Goal: Task Accomplishment & Management: Manage account settings

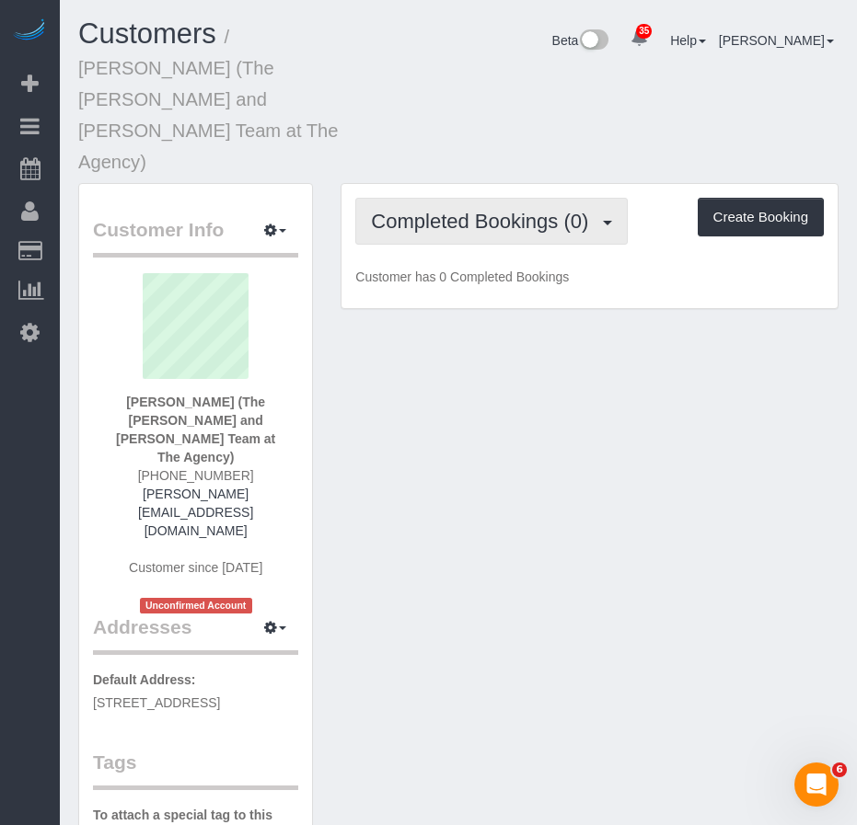
click at [592, 210] on span "Completed Bookings (0)" at bounding box center [484, 221] width 226 height 23
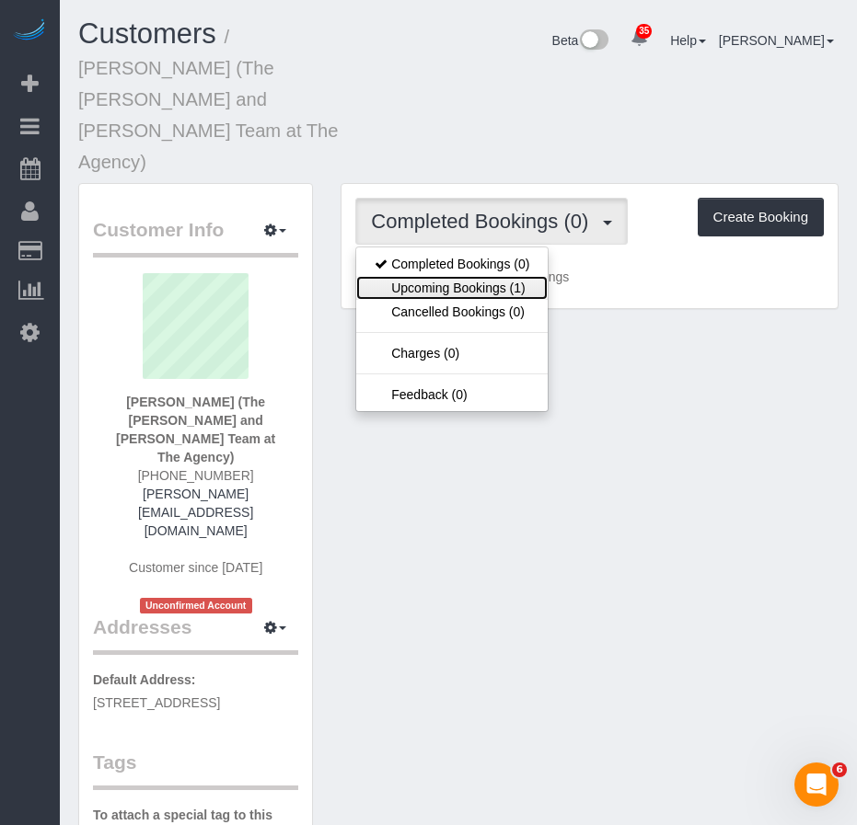
click at [511, 276] on link "Upcoming Bookings (1)" at bounding box center [451, 288] width 191 height 24
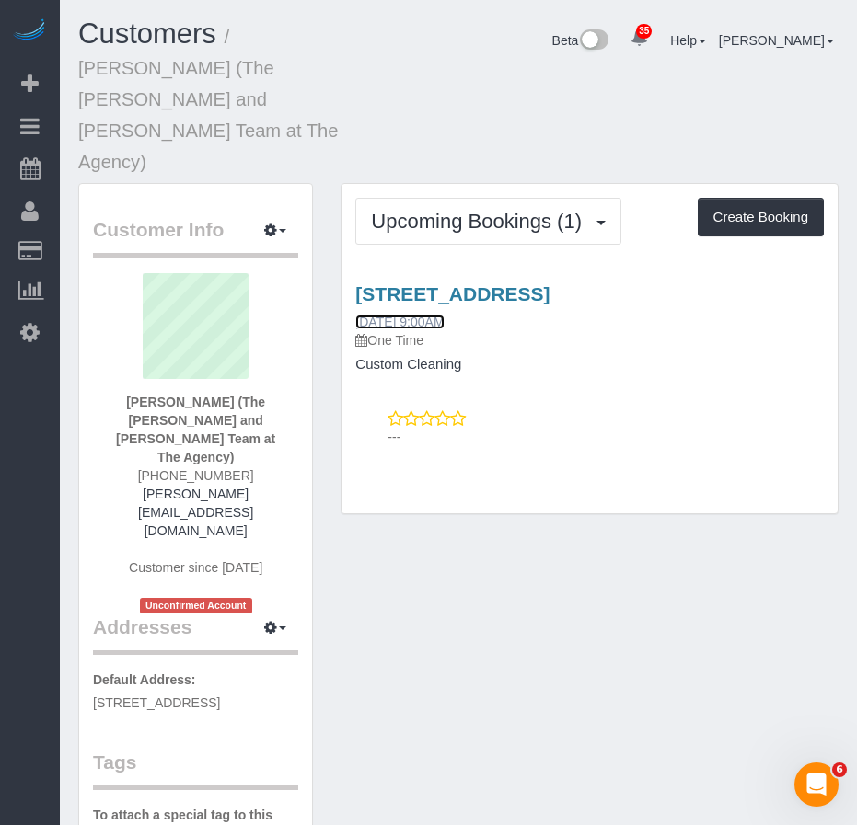
click at [394, 315] on link "10/09/2025 9:00AM" at bounding box center [399, 322] width 88 height 15
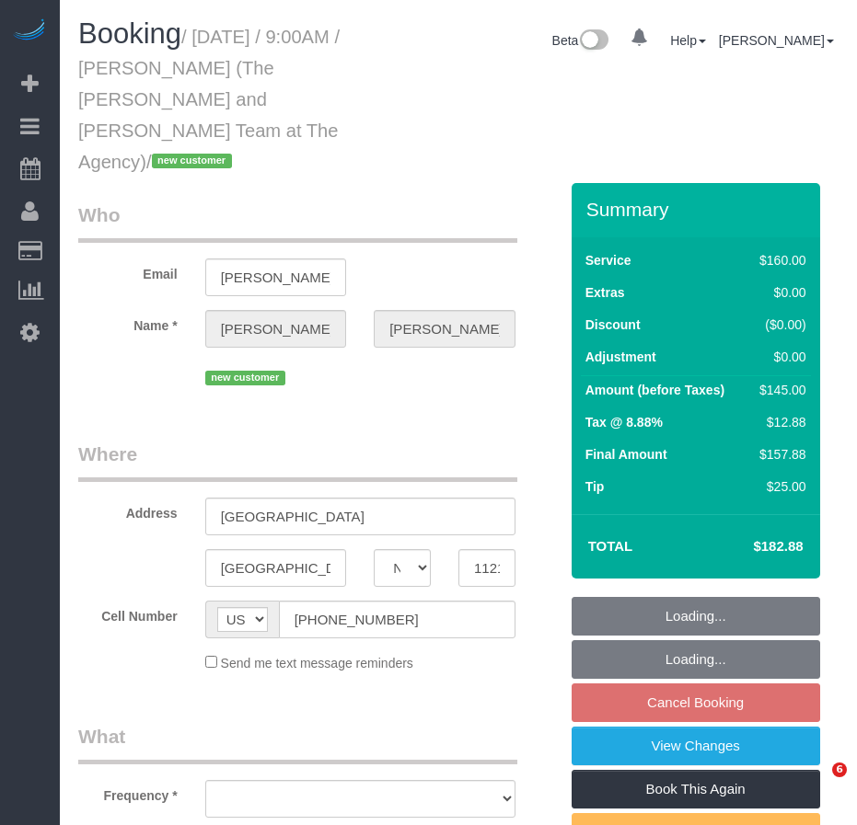
select select "NY"
select select "string:stripe-pm_1SFhFz4VGloSiKo7nHhYeQGh"
select select "number:56"
select select "number:73"
select select "number:15"
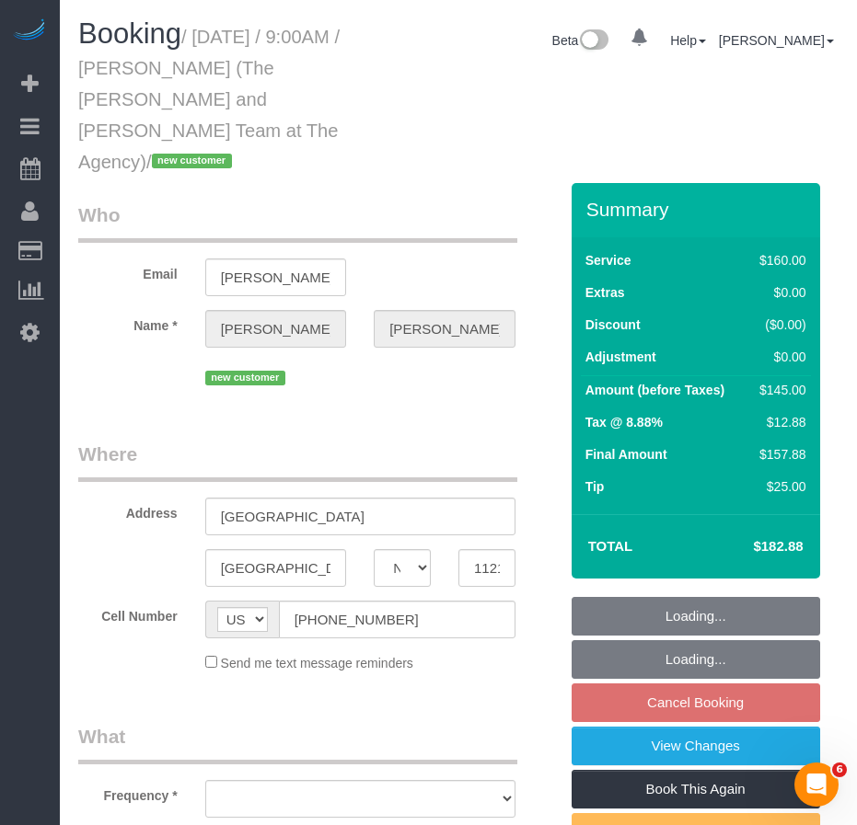
select select "number:5"
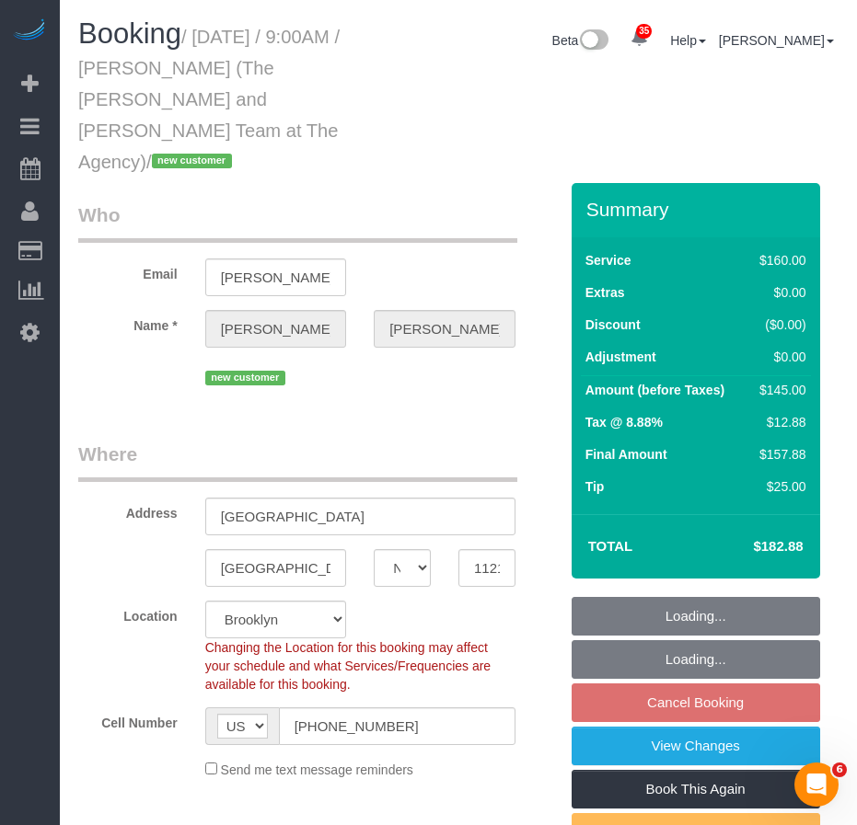
select select "object:1085"
select select "spot2"
select select "object:1440"
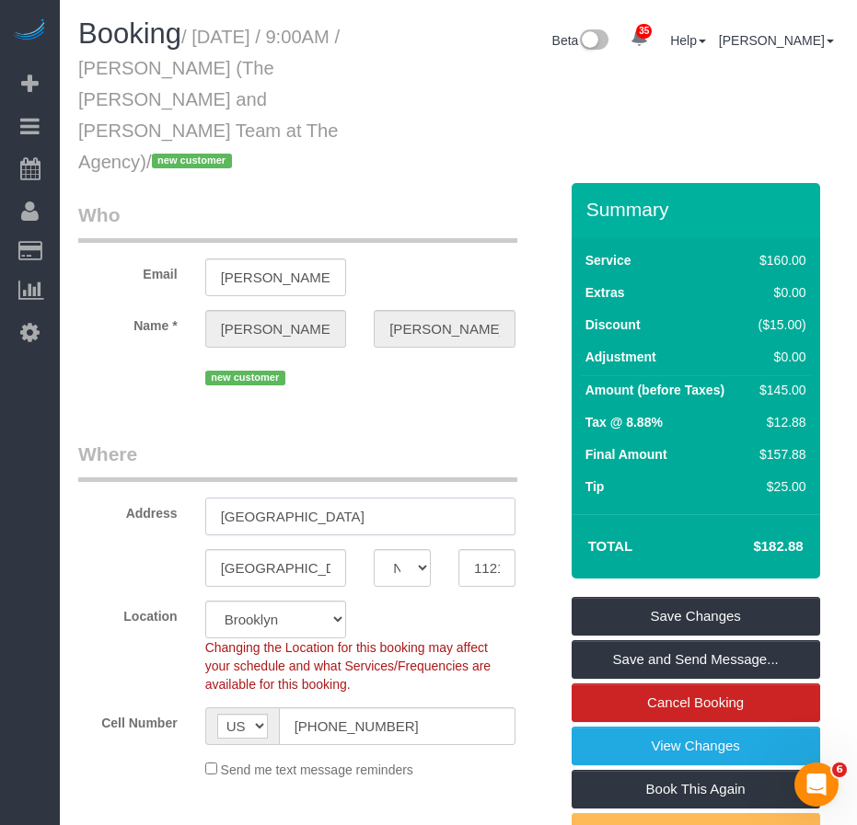
drag, startPoint x: 358, startPoint y: 488, endPoint x: 220, endPoint y: 488, distance: 138.0
click at [220, 498] on input "759 President Street" at bounding box center [360, 517] width 310 height 38
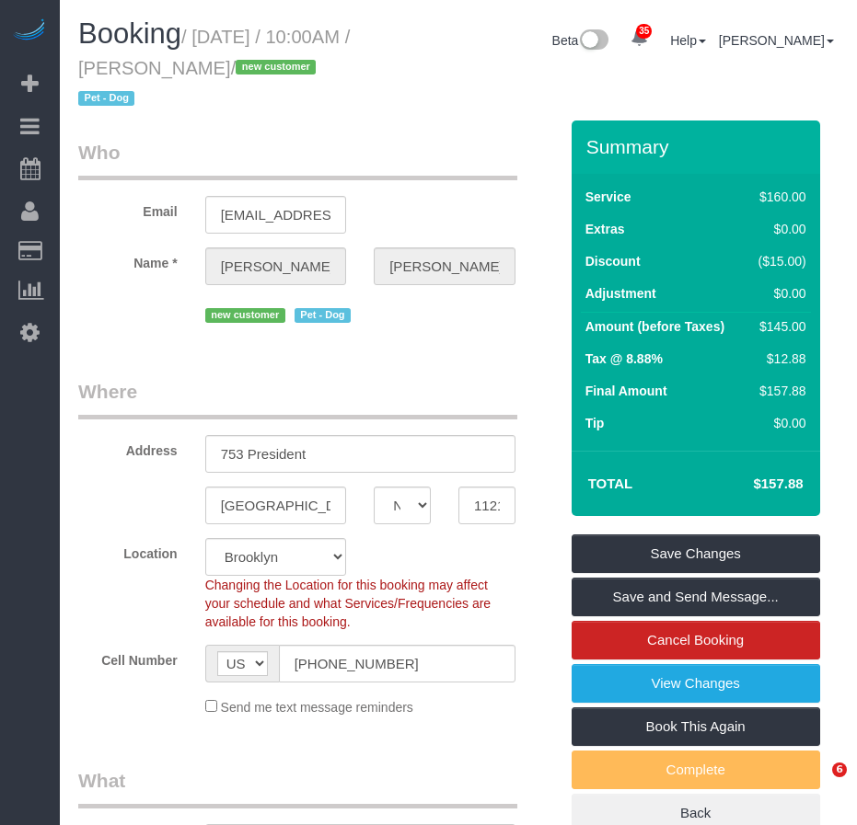
select select "NY"
select select "1"
select select "spot3"
select select "number:89"
select select "number:90"
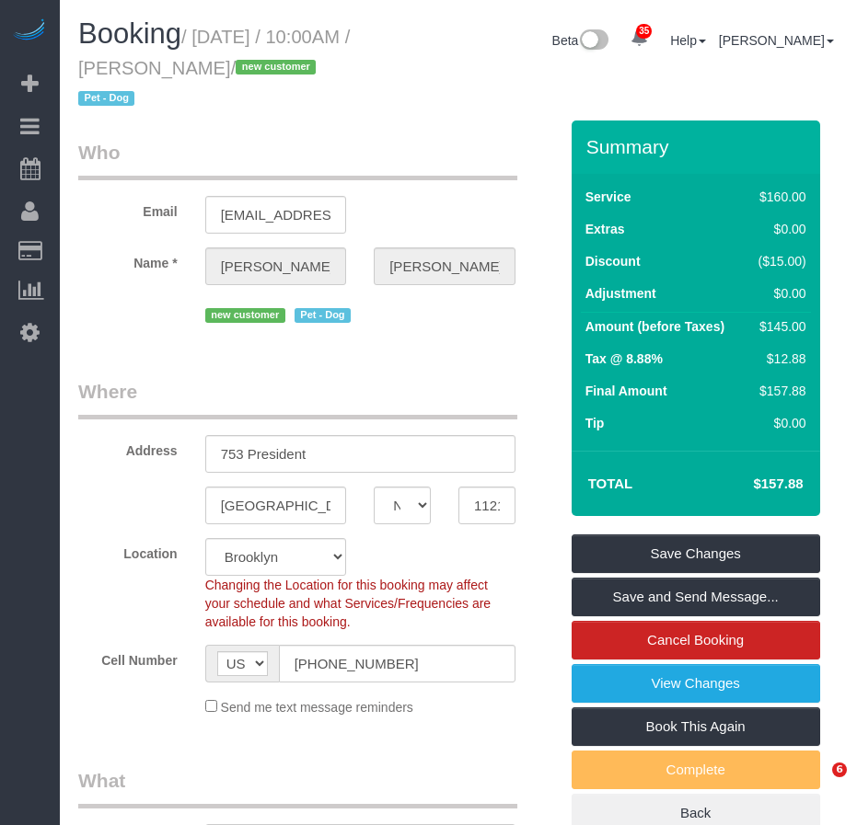
select select "number:13"
select select "number:5"
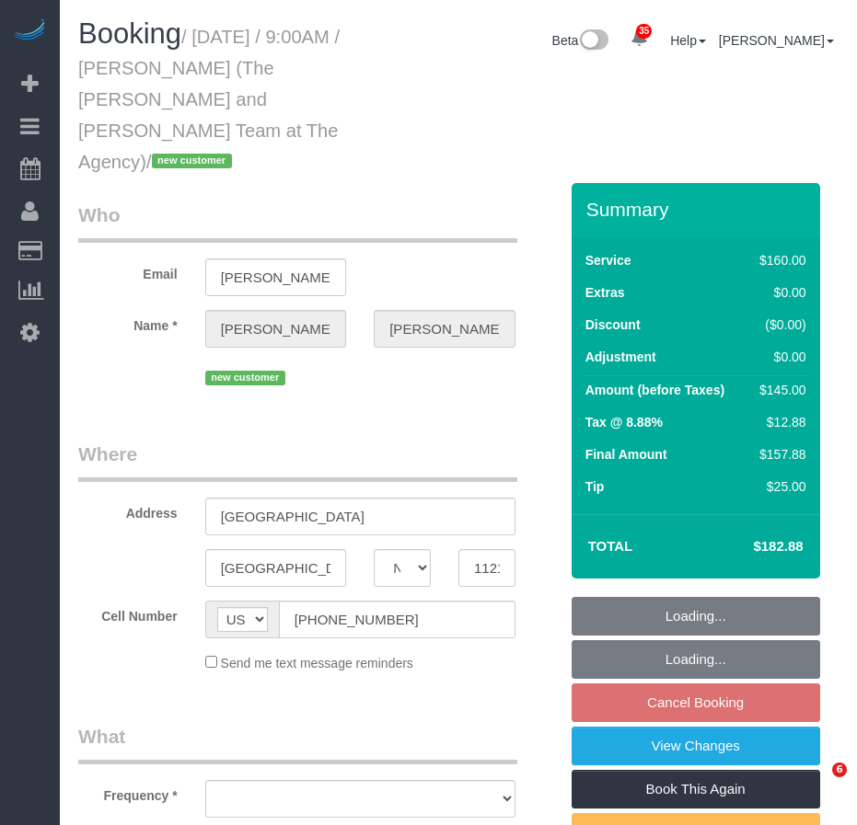
select select "NY"
select select "string:stripe-pm_1SFhFz4VGloSiKo7nHhYeQGh"
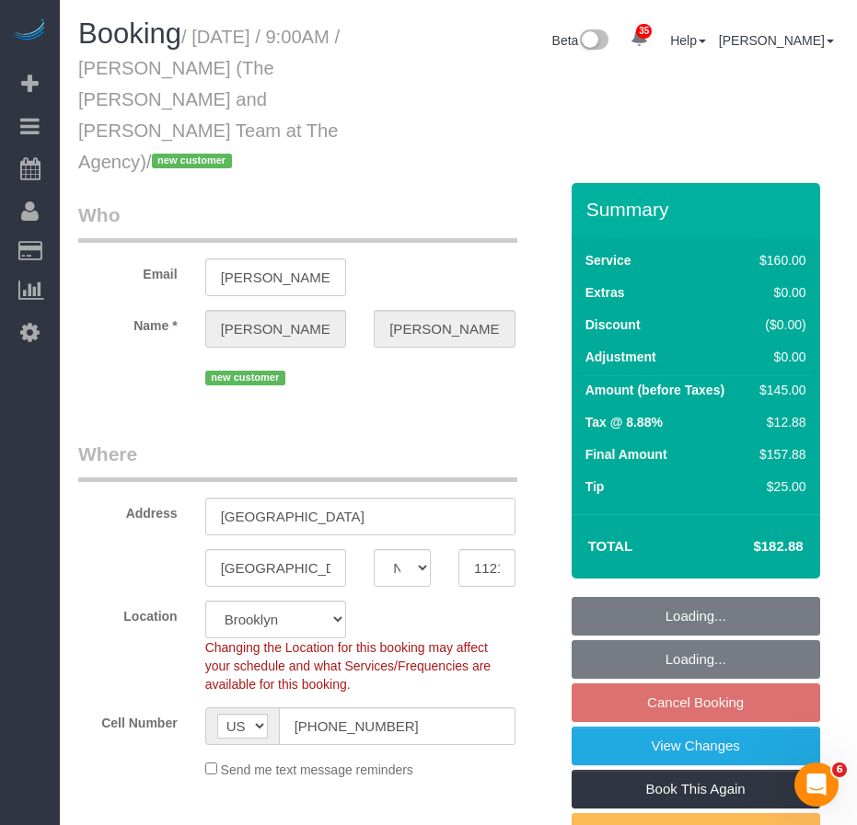
select select "object:816"
select select "spot2"
select select "number:56"
select select "number:73"
select select "number:15"
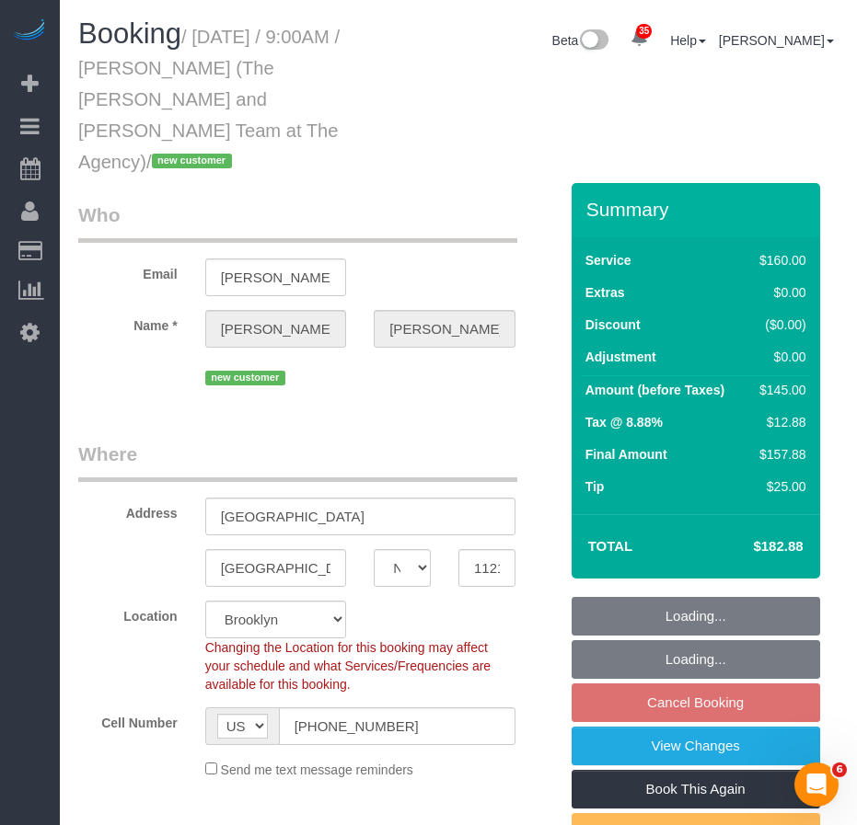
select select "number:5"
select select "object:1440"
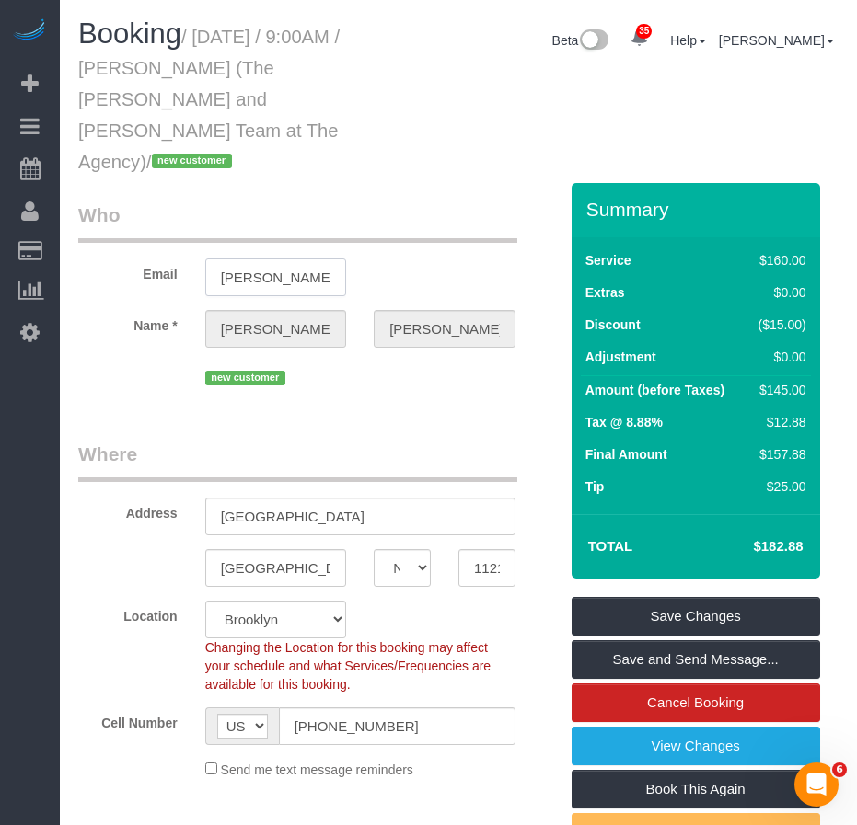
click at [293, 259] on input "[PERSON_NAME][EMAIL_ADDRESS][DOMAIN_NAME]" at bounding box center [276, 278] width 142 height 38
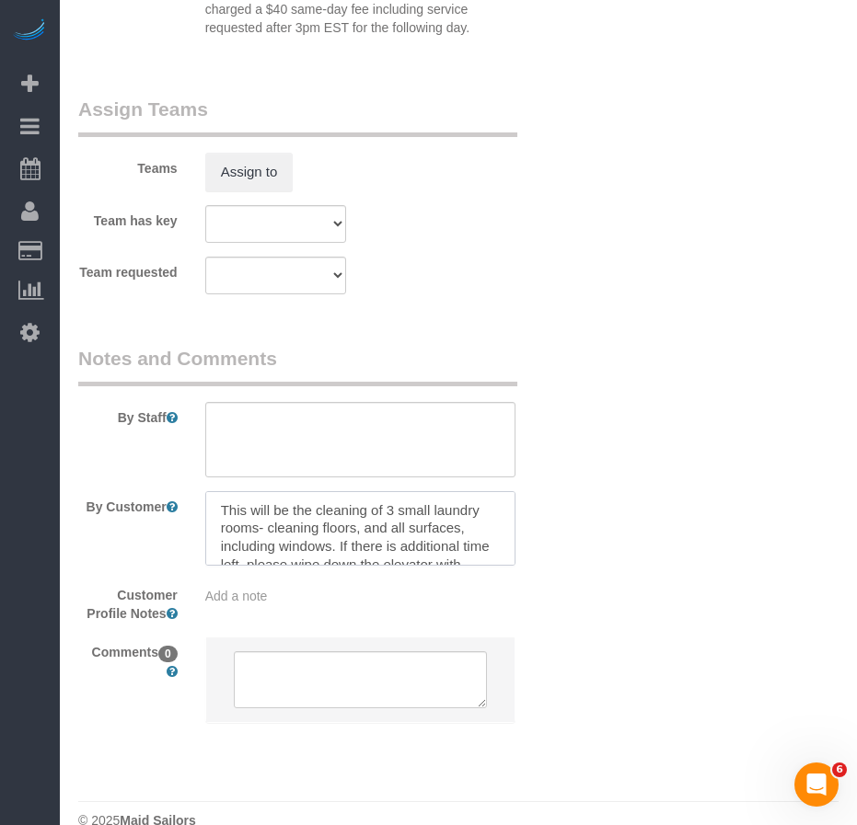
drag, startPoint x: 316, startPoint y: 479, endPoint x: 331, endPoint y: 510, distance: 34.2
click at [331, 510] on textarea at bounding box center [360, 528] width 310 height 75
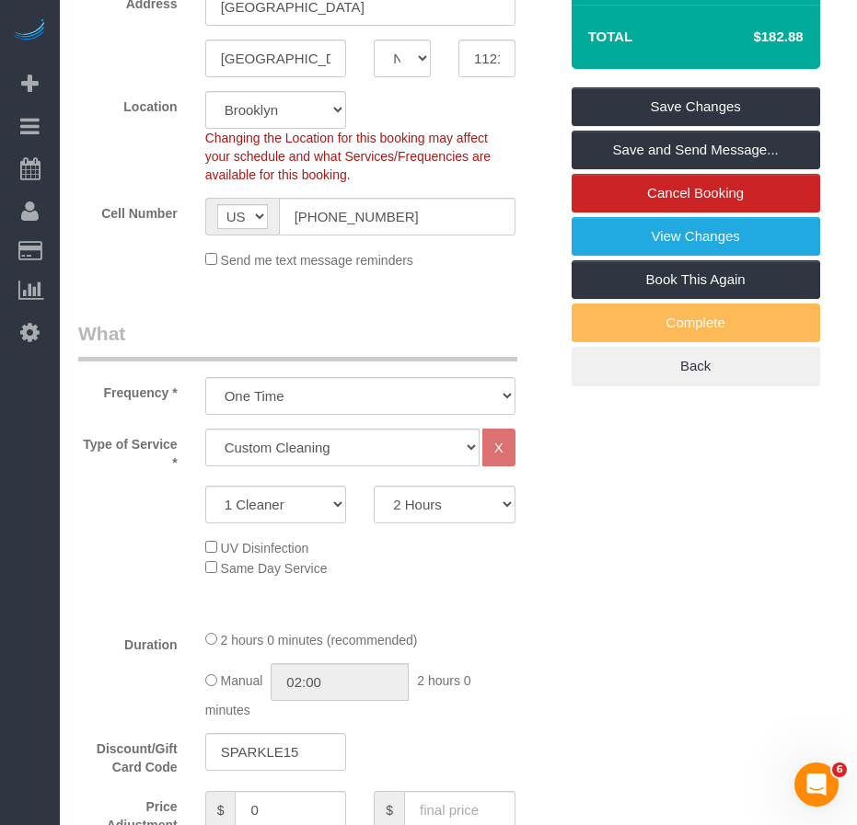
scroll to position [404, 0]
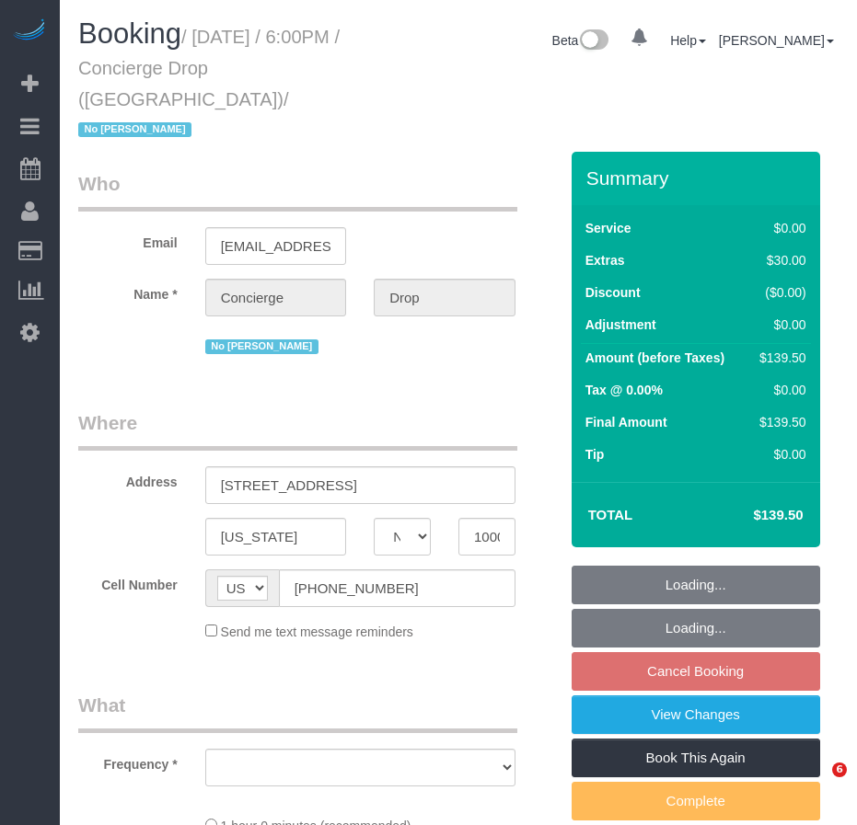
select select "NY"
select select "number:89"
select select "number:90"
select select "number:15"
select select "number:7"
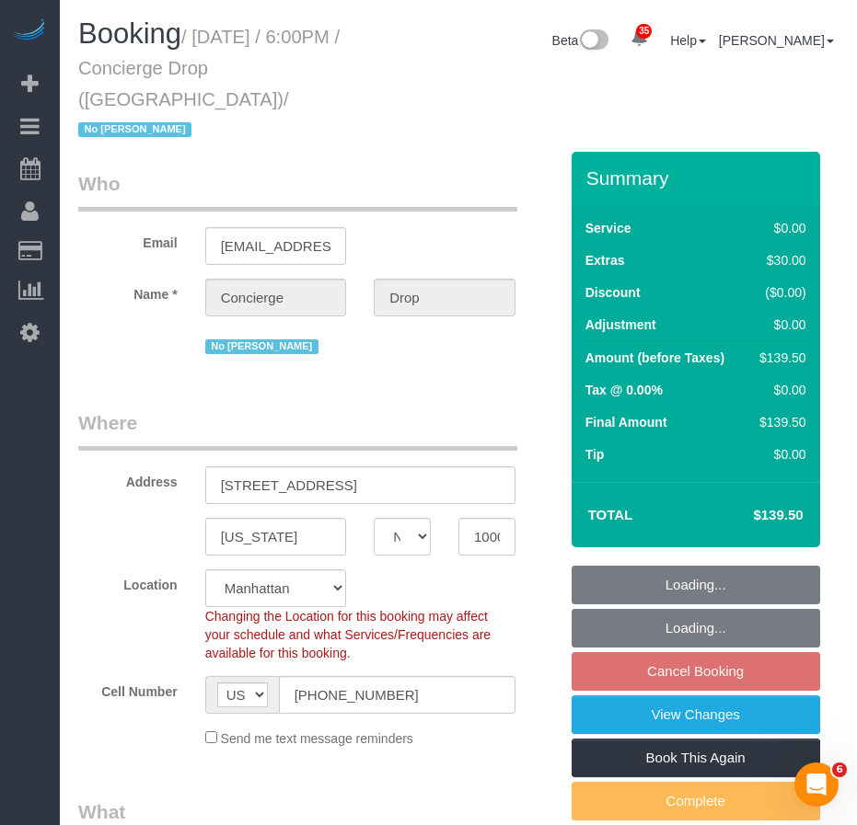
select select "object:956"
select select "string:stripe-pm_1RaQn24VGloSiKo7zeOF73Wj"
select select "spot10"
select select "object:1449"
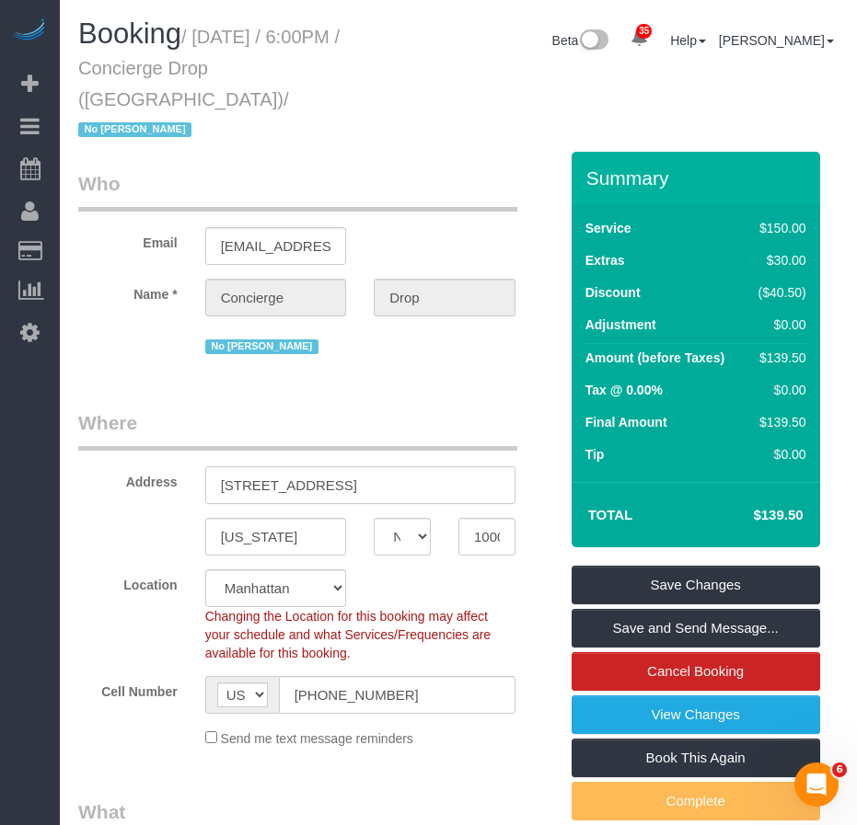
click at [308, 466] on input "315 W 33rd St, 28E" at bounding box center [360, 485] width 310 height 38
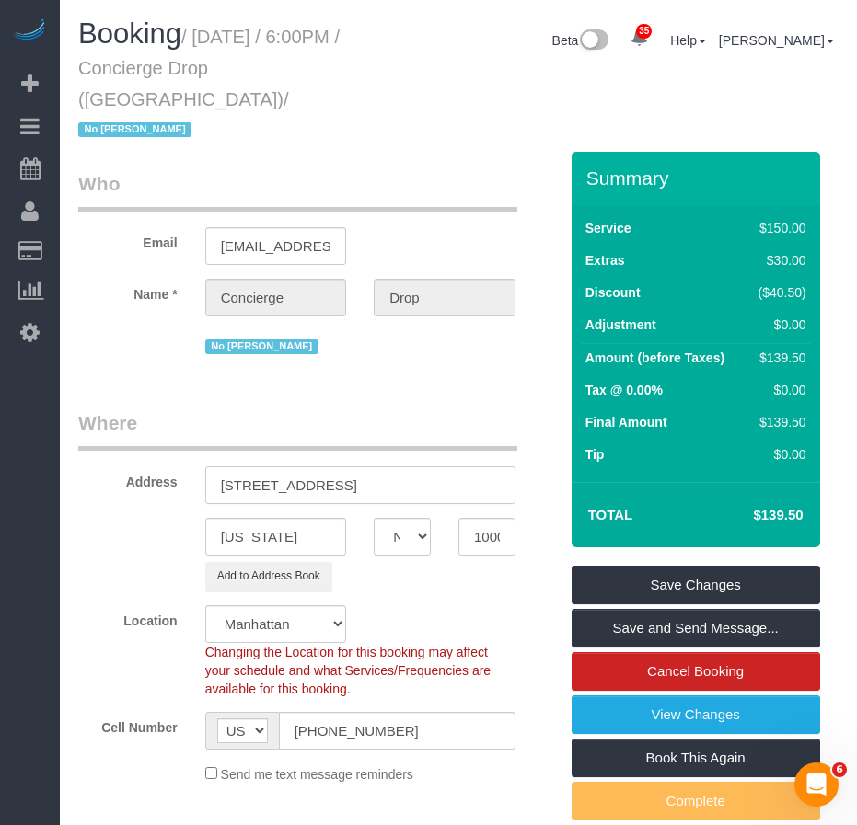
click at [338, 466] on input "315 W 33rd Street, 28E" at bounding box center [360, 485] width 310 height 38
click at [259, 466] on input "315 W 33rd Street, Apt. 28E" at bounding box center [360, 485] width 310 height 38
type input "315 West 33rd Street, Apt. 28E"
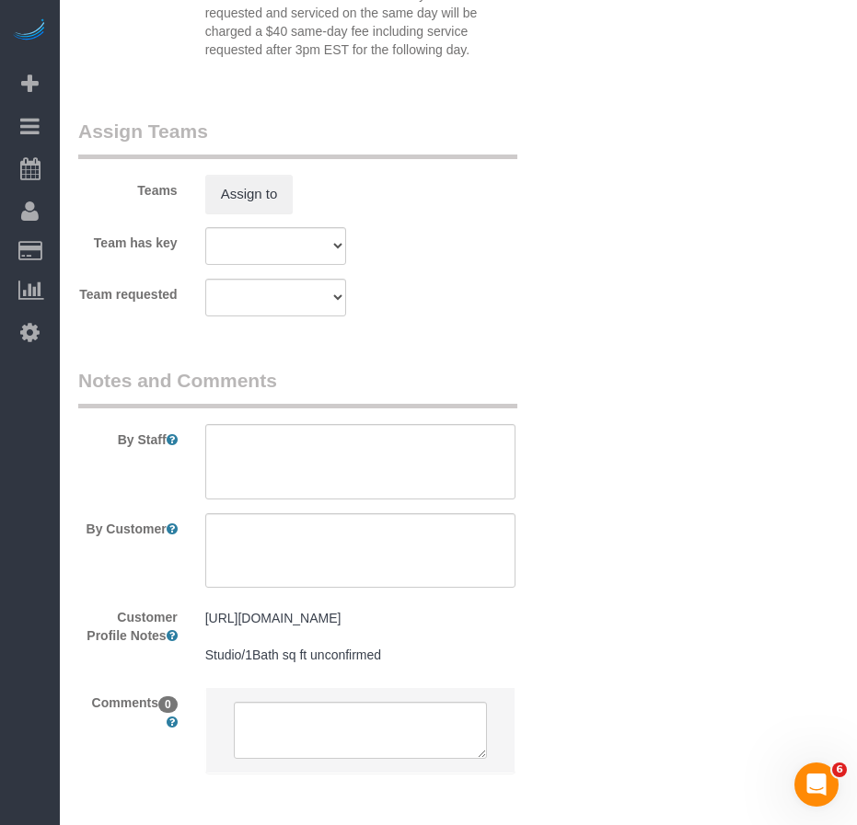
scroll to position [2679, 0]
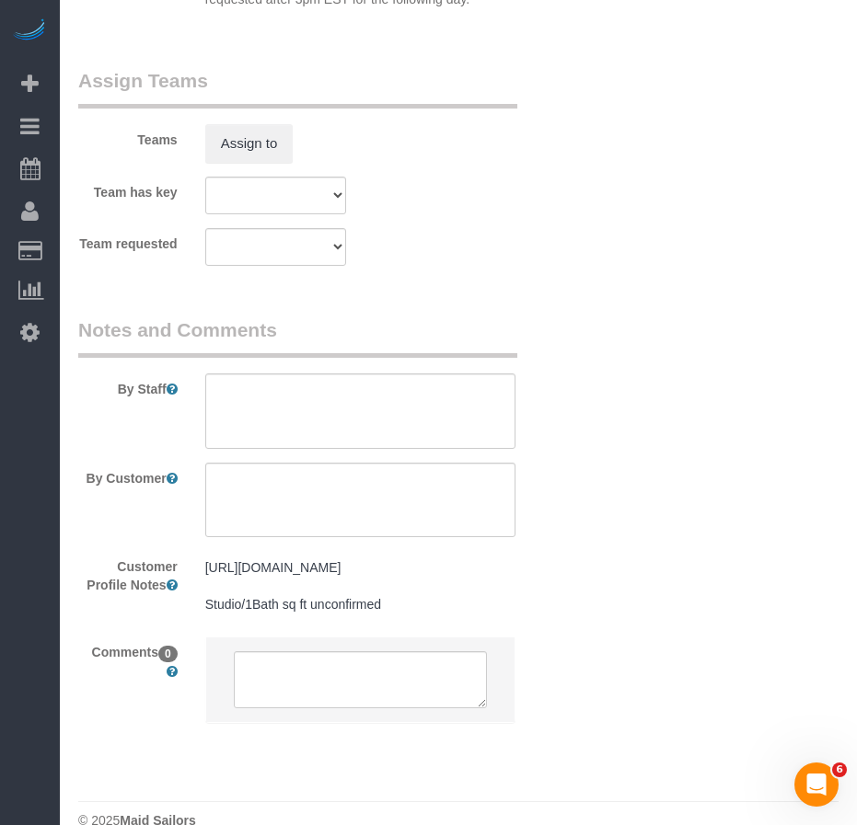
click at [420, 564] on pre "https://streeteasy.com/building/the-copper/e25e Studio/1Bath sq ft unconfirmed" at bounding box center [360, 585] width 310 height 55
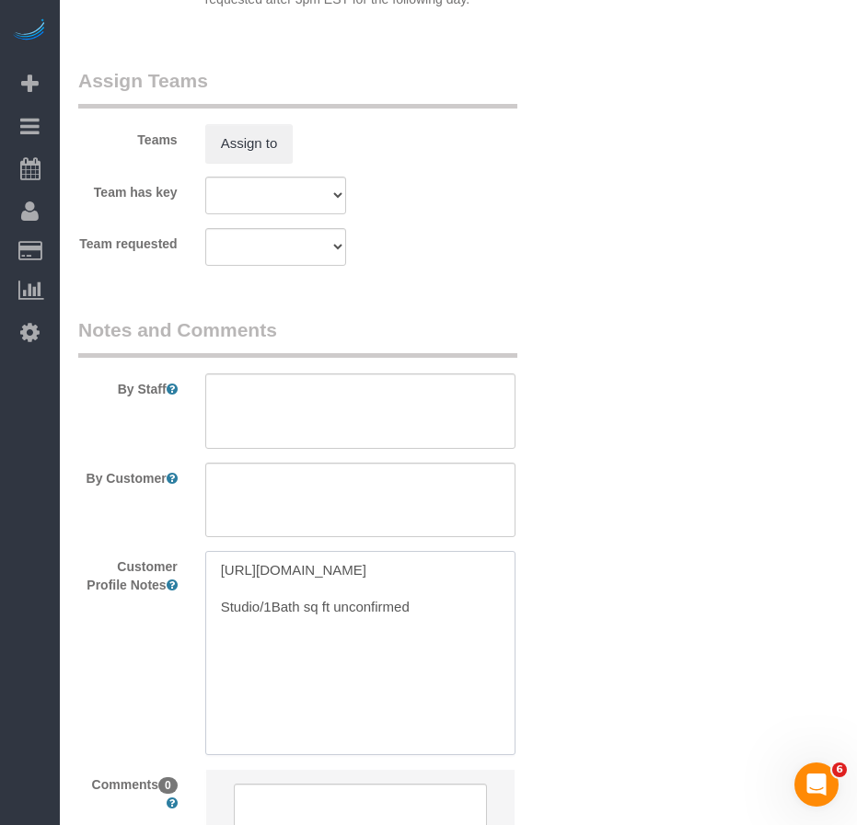
drag, startPoint x: 422, startPoint y: 592, endPoint x: 306, endPoint y: 589, distance: 116.0
click at [306, 589] on textarea "https://streeteasy.com/building/the-copper/e25e Studio/1Bath sq ft unconfirmed" at bounding box center [360, 652] width 310 height 203
paste textarea "https://streeteasy.com/building/the-olivia/28e"
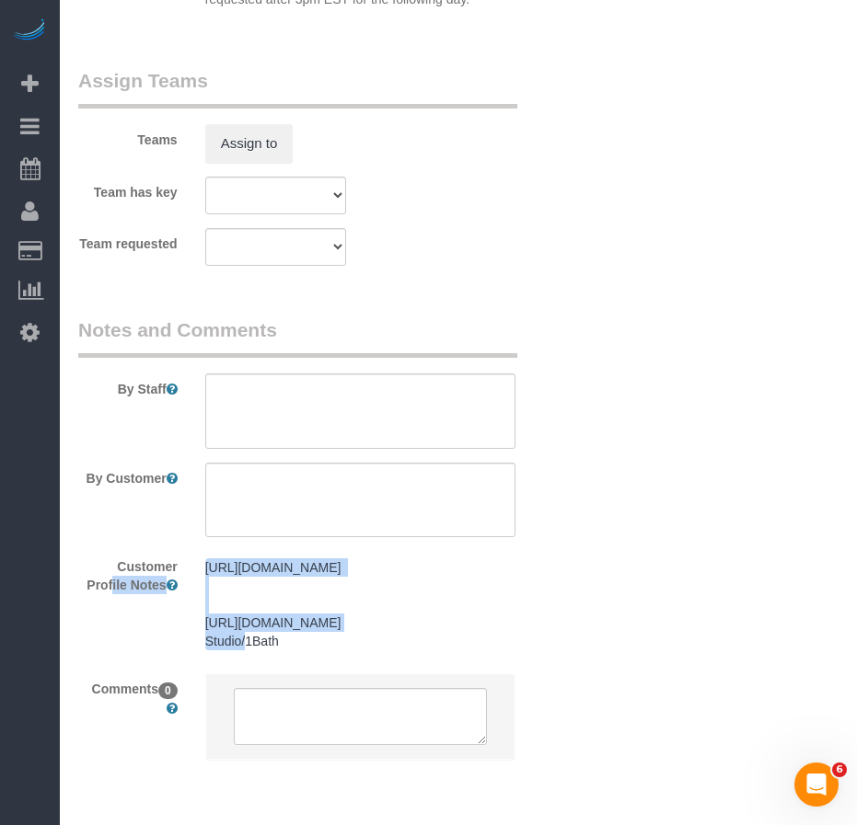
drag, startPoint x: 483, startPoint y: 535, endPoint x: 181, endPoint y: 529, distance: 301.8
click at [181, 551] on div "Customer Profile Notes https://streeteasy.com/building/the-copper/e25e https://…" at bounding box center [317, 605] width 507 height 109
click at [237, 558] on pre "https://streeteasy.com/building/the-copper/e25e https://streeteasy.com/building…" at bounding box center [360, 604] width 310 height 92
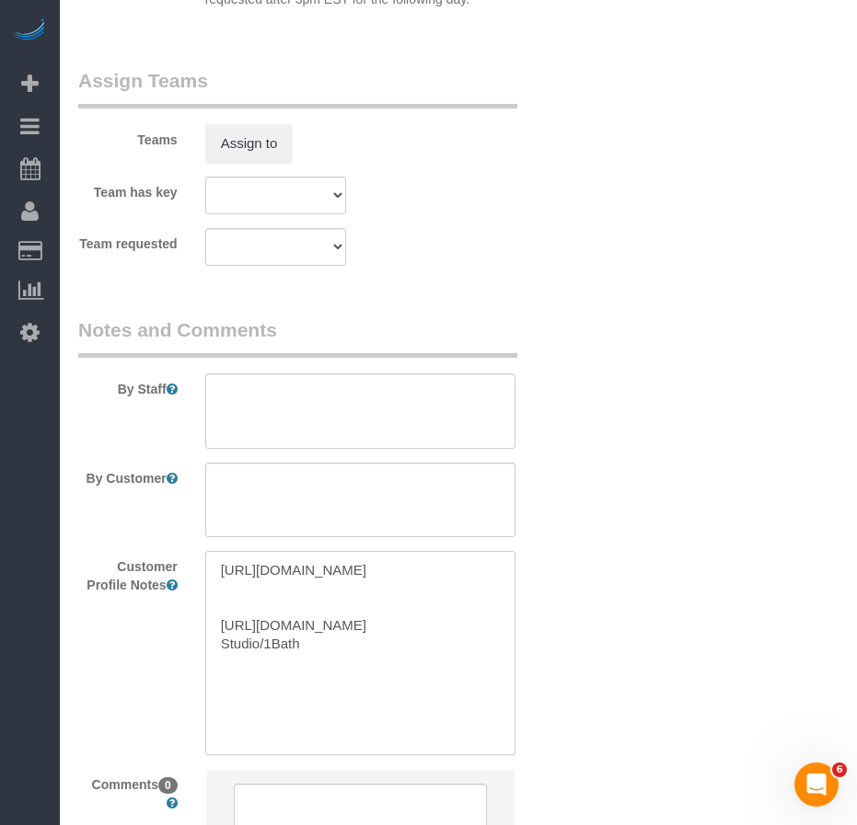
drag, startPoint x: 298, startPoint y: 559, endPoint x: 220, endPoint y: 539, distance: 80.8
click at [220, 551] on textarea "https://streeteasy.com/building/the-copper/e25e https://streeteasy.com/building…" at bounding box center [360, 652] width 310 height 203
paste textarea "www.zillow.com/homedetails/315-W-33rd-St-APT-28E-New-York-NY-10001/2107427959_z…"
click at [236, 593] on textarea "https://www.zillow.com/homedetails/315-W-33rd-St-APT-28E-New-York-NY-10001/2107…" at bounding box center [360, 652] width 310 height 203
type textarea "https://www.zillow.com/homedetails/315-W-33rd-St-APT-28E-New-York-NY-10001/2107…"
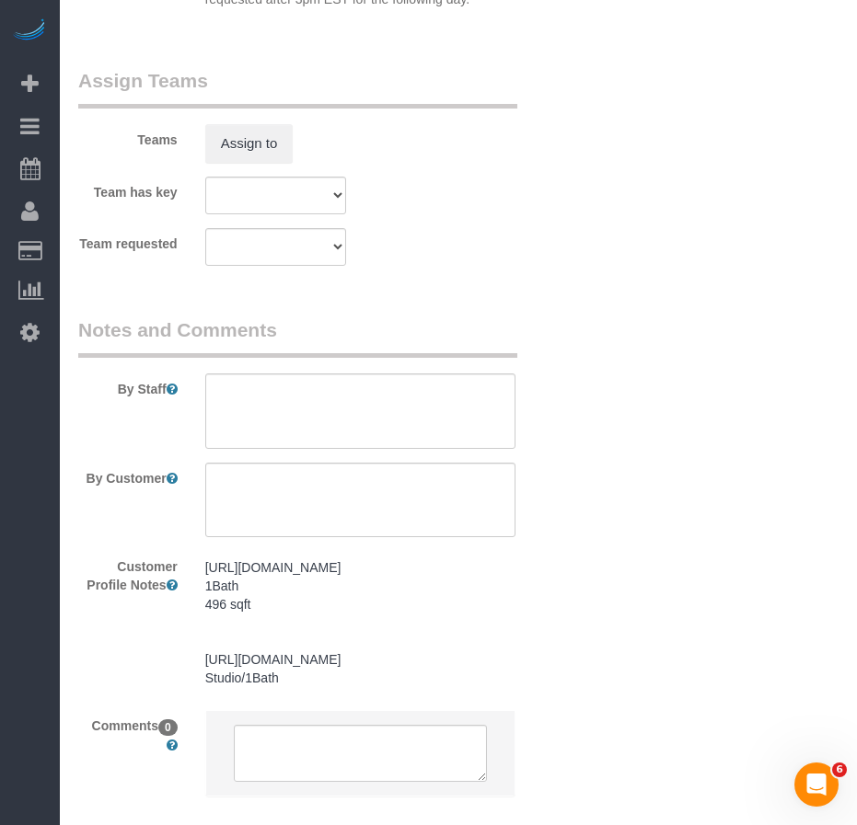
click at [246, 576] on pre "https://www.zillow.com/homedetails/315-W-33rd-St-APT-28E-New-York-NY-10001/2107…" at bounding box center [360, 622] width 310 height 129
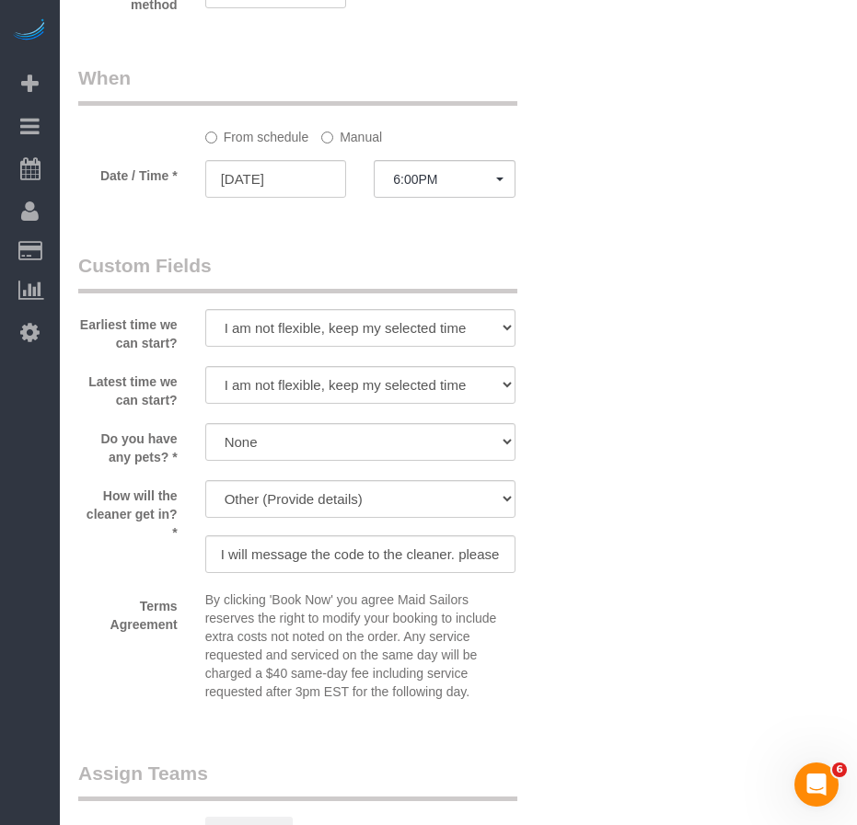
scroll to position [1943, 0]
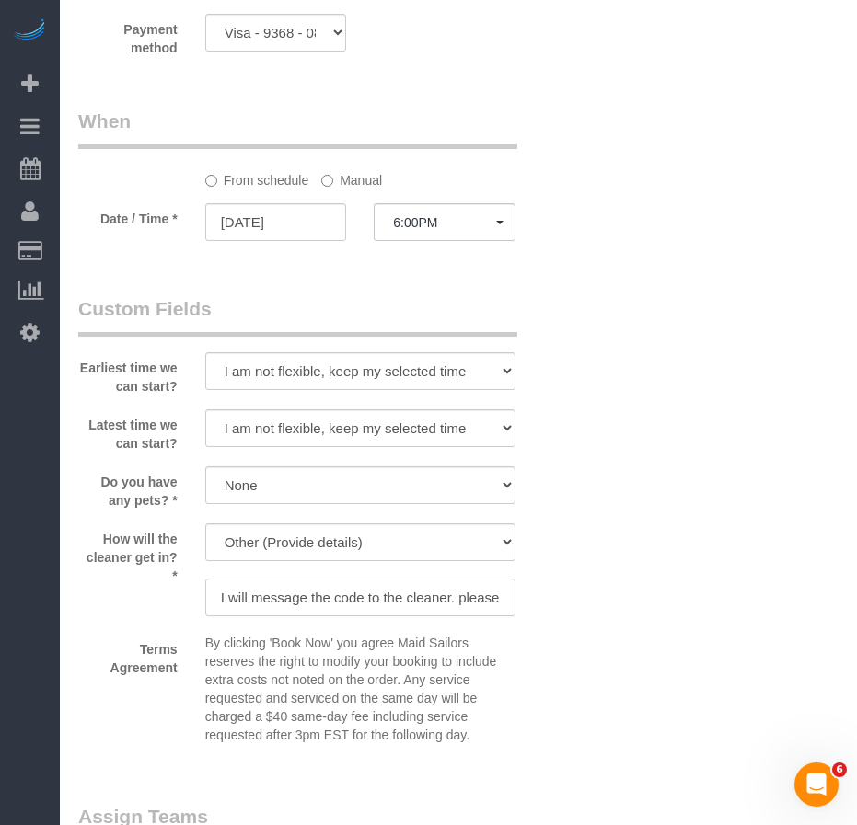
click at [416, 579] on input "I will message the code to the cleaner. please call 6313983870" at bounding box center [360, 598] width 310 height 38
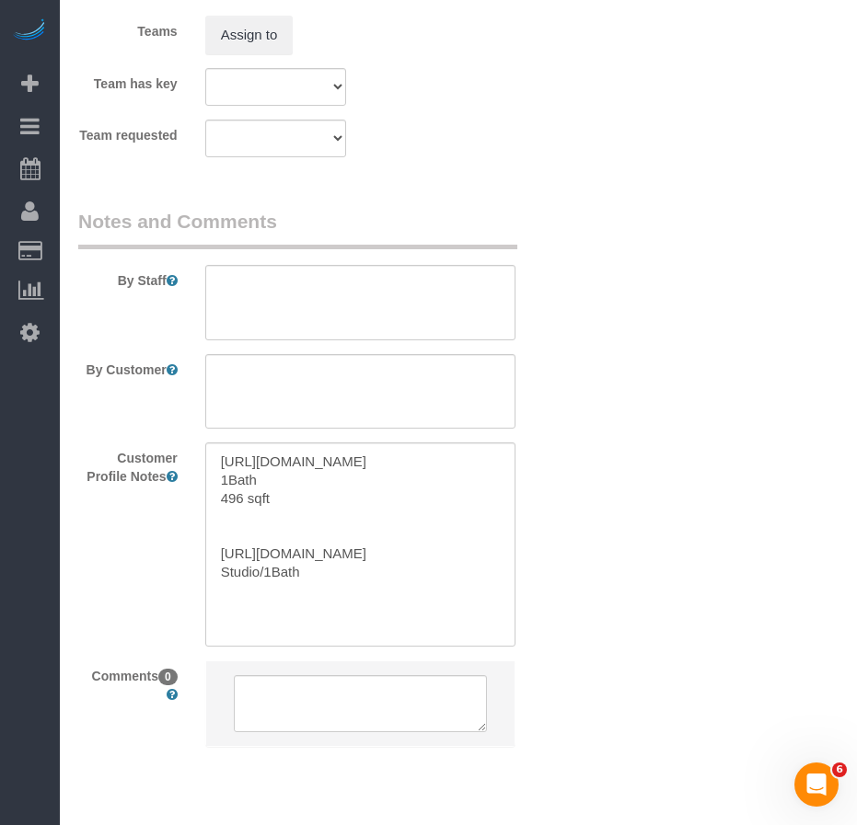
scroll to position [2812, 0]
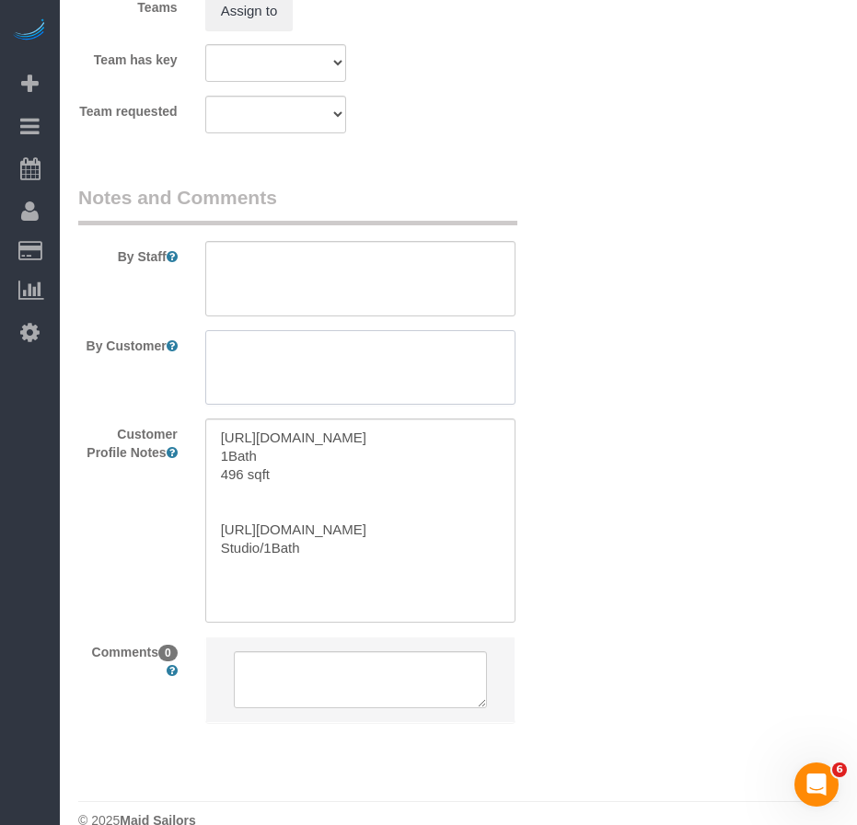
click at [259, 330] on textarea at bounding box center [360, 367] width 310 height 75
paste textarea "I will message the code to the cleaner. please call 6313983870"
type textarea "I will message the code to the cleaner. please call 6313983870"
click at [465, 330] on textarea at bounding box center [360, 367] width 310 height 75
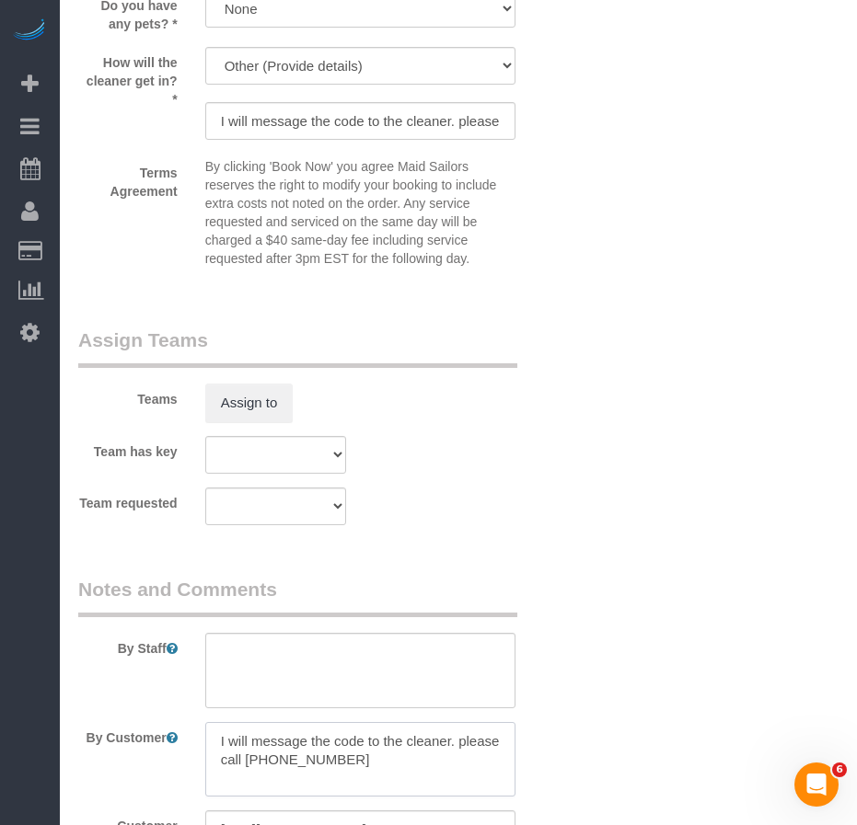
scroll to position [2668, 0]
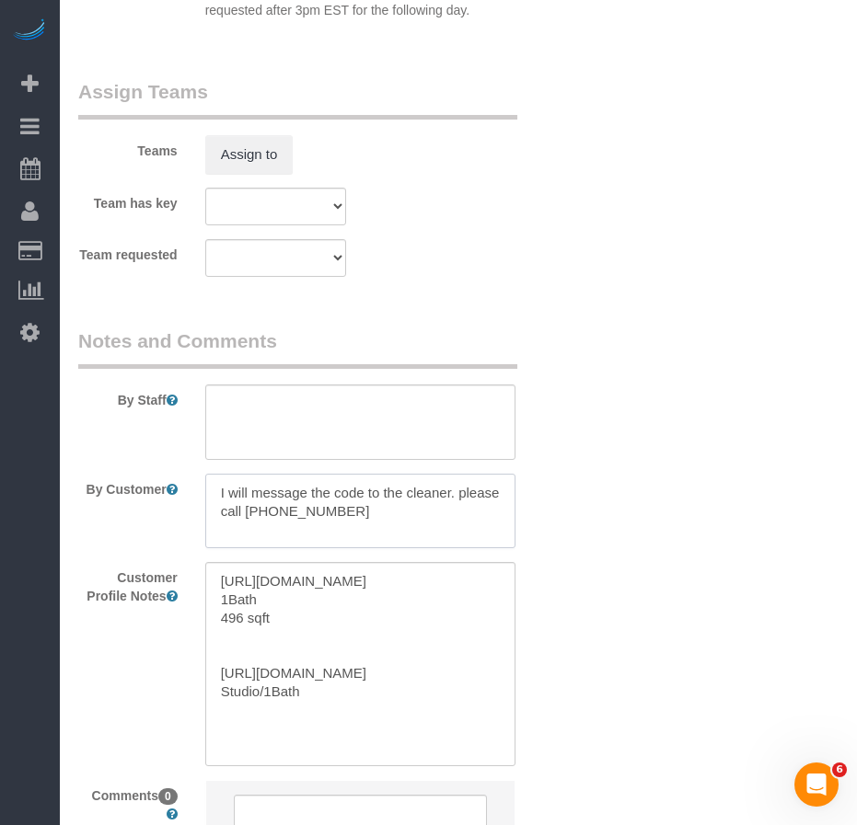
drag, startPoint x: 344, startPoint y: 485, endPoint x: 213, endPoint y: 460, distance: 133.9
click at [213, 474] on textarea at bounding box center [360, 511] width 310 height 75
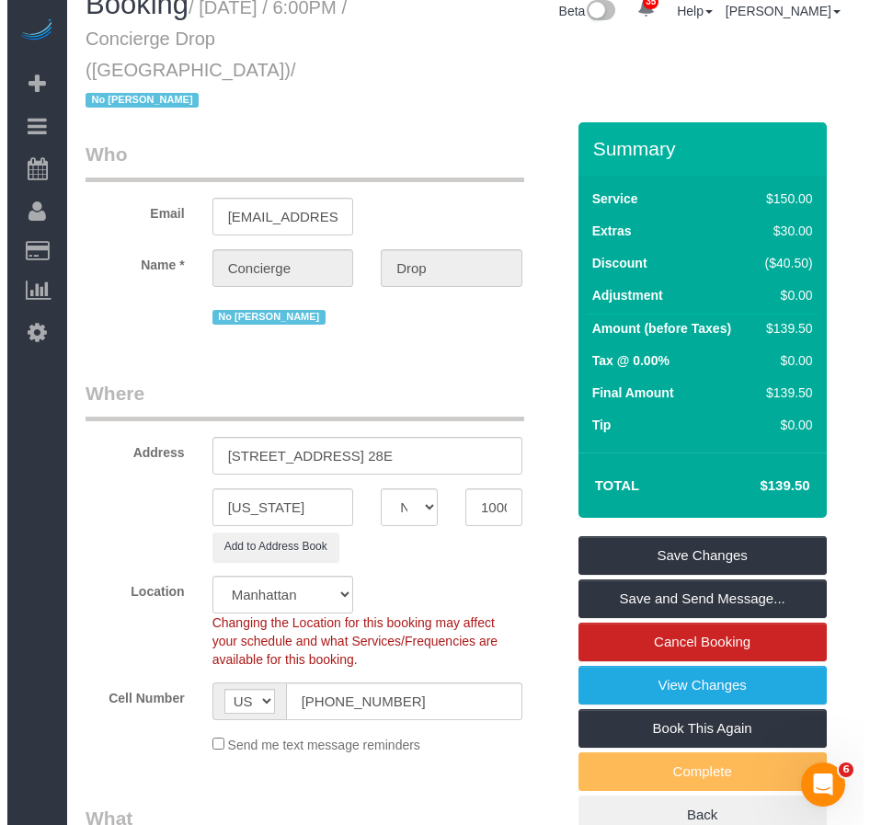
scroll to position [0, 0]
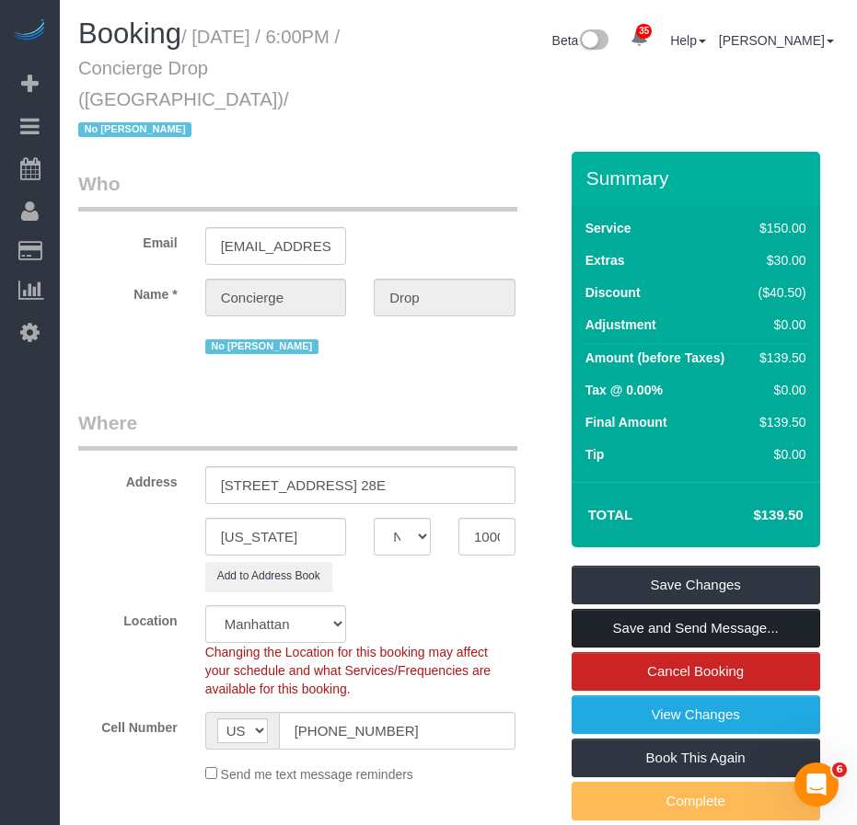
click at [727, 609] on link "Save and Send Message..." at bounding box center [695, 628] width 248 height 39
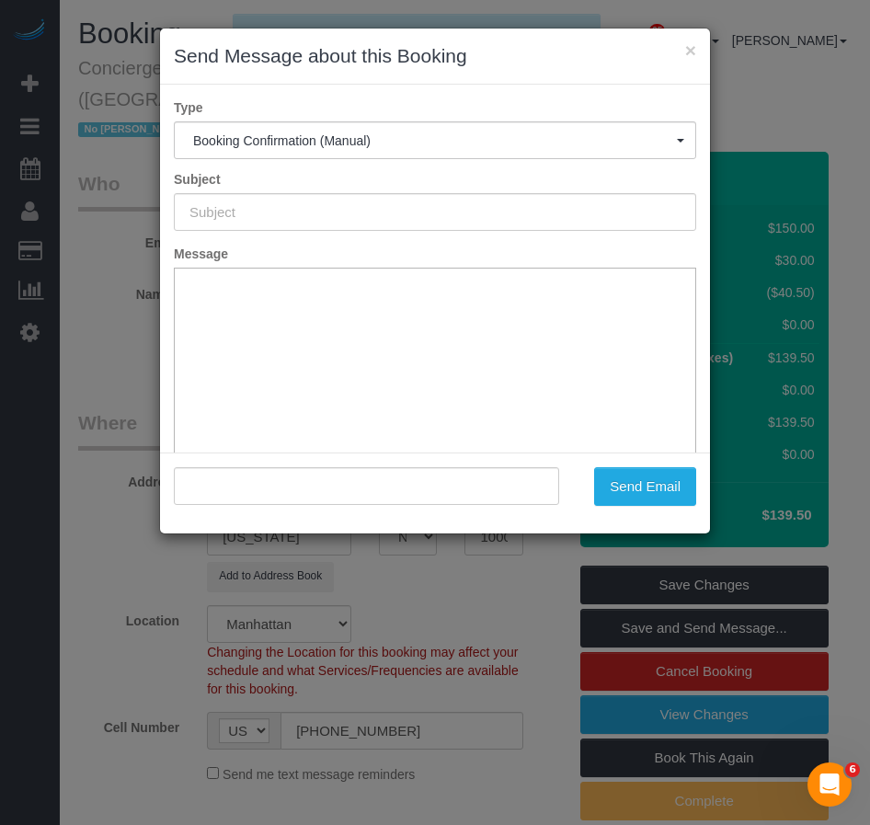
type input "Cleaning Confirmed for 11/01/2025 at 6:00pm"
type input ""Concierge Drop" <support@conciergedrop.com>"
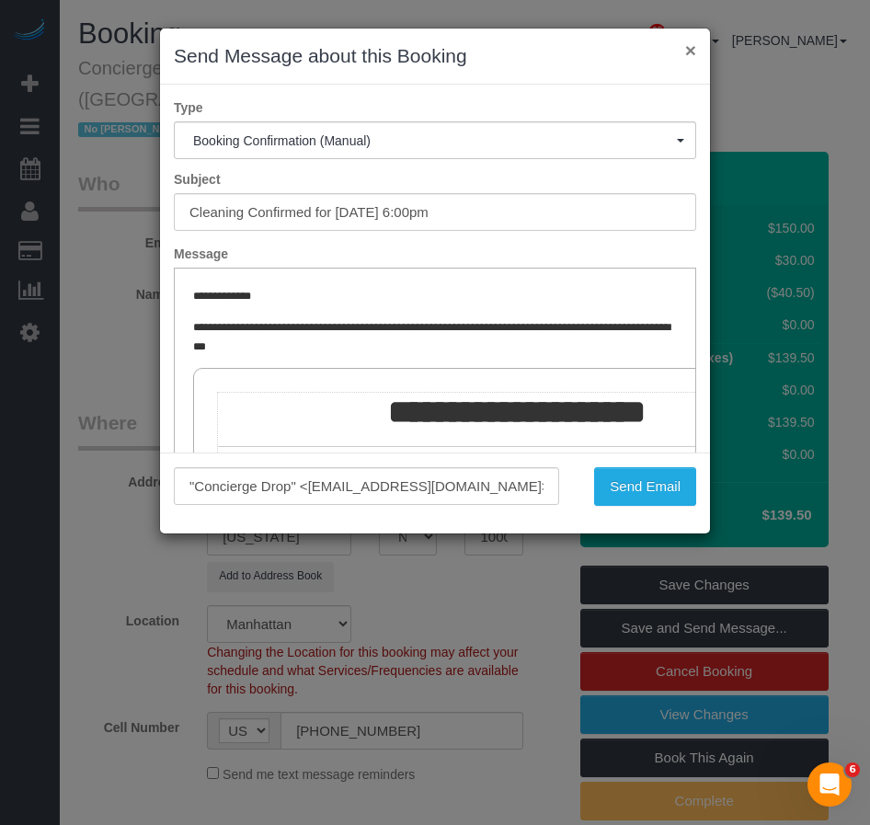
click at [688, 46] on button "×" at bounding box center [690, 49] width 11 height 19
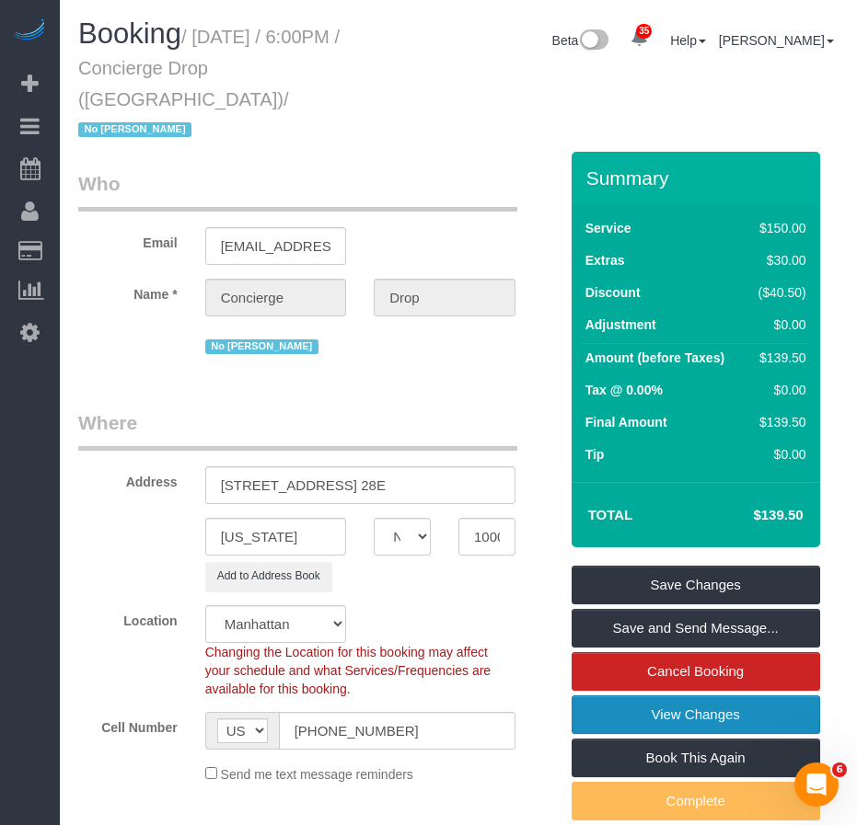
click at [677, 696] on link "View Changes" at bounding box center [695, 715] width 248 height 39
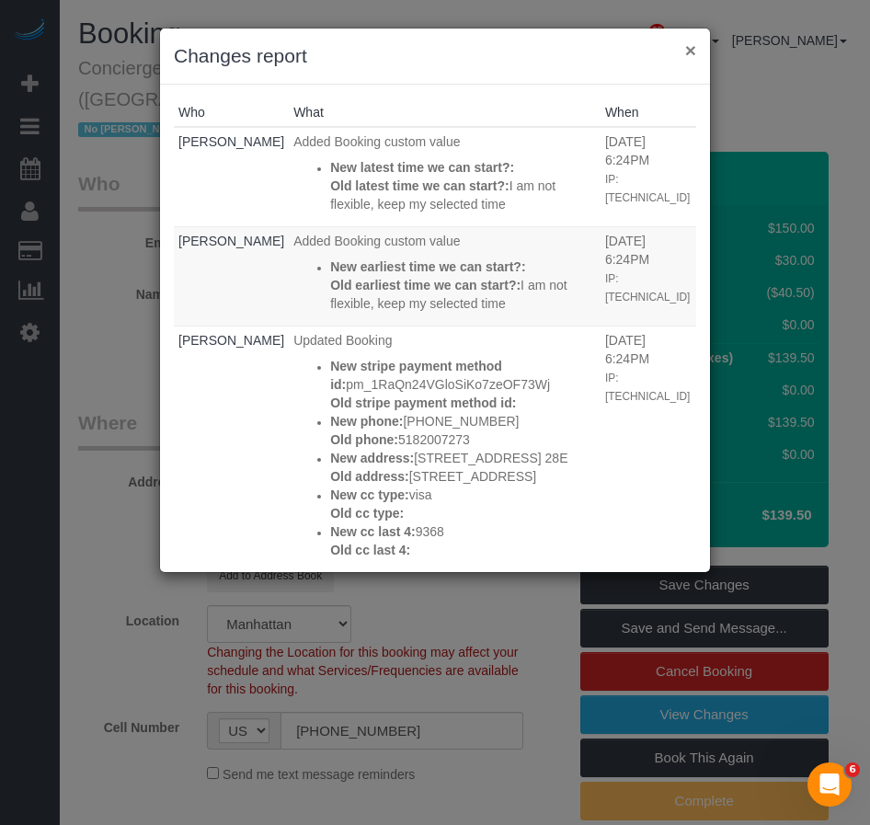
click at [689, 54] on button "×" at bounding box center [690, 49] width 11 height 19
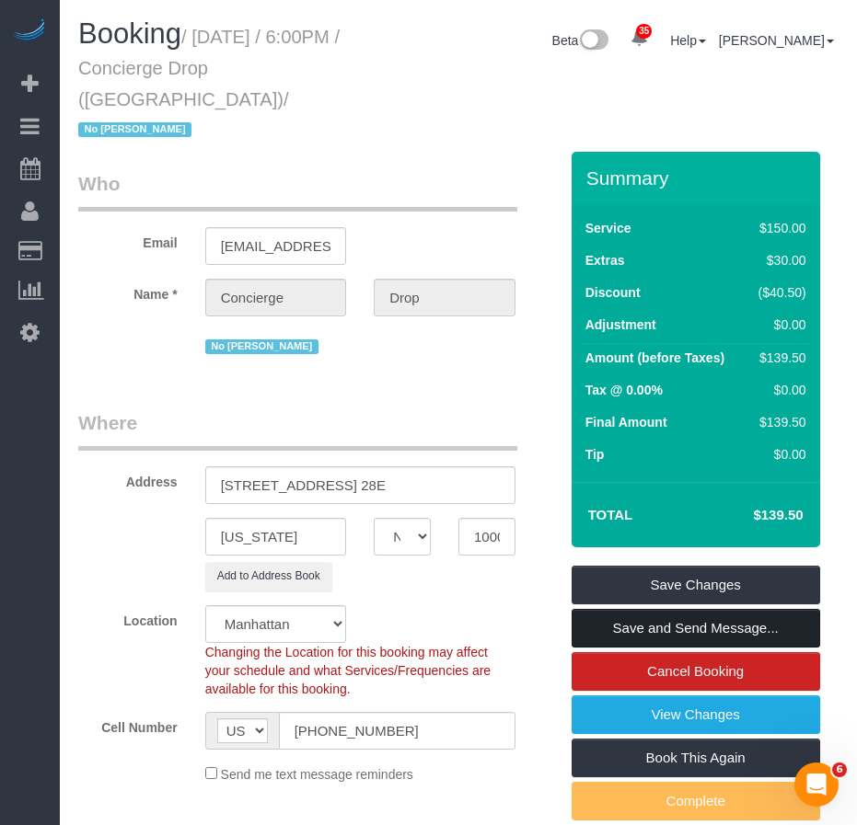
click at [667, 609] on link "Save and Send Message..." at bounding box center [695, 628] width 248 height 39
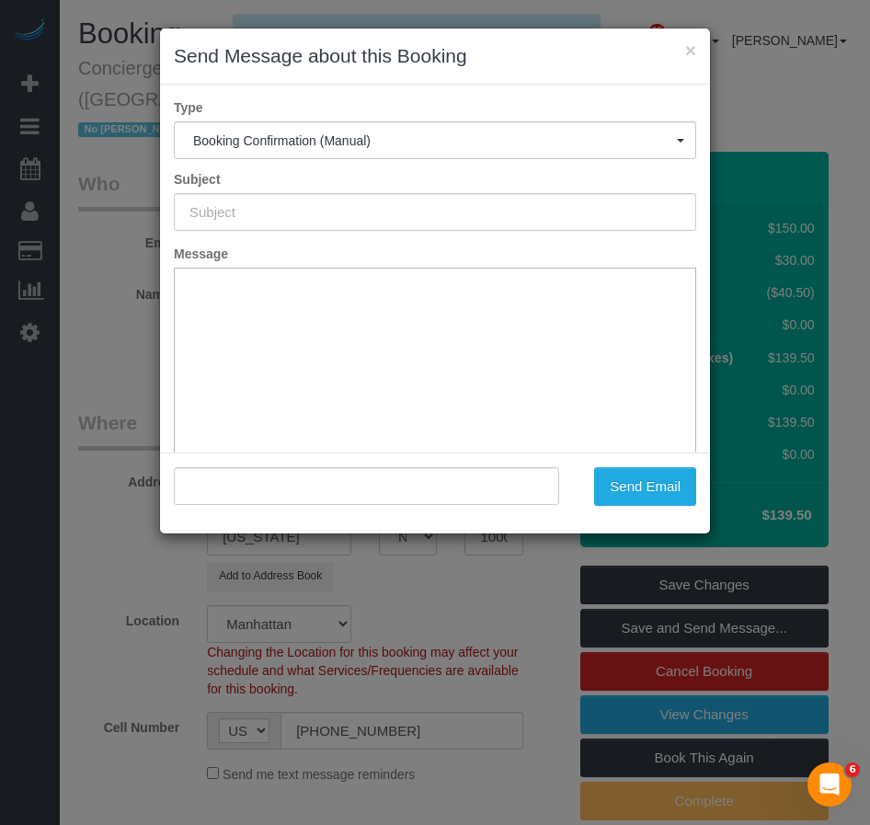
type input "Cleaning Confirmed for 11/01/2025 at 6:00pm"
type input ""Concierge Drop" <support@conciergedrop.com>"
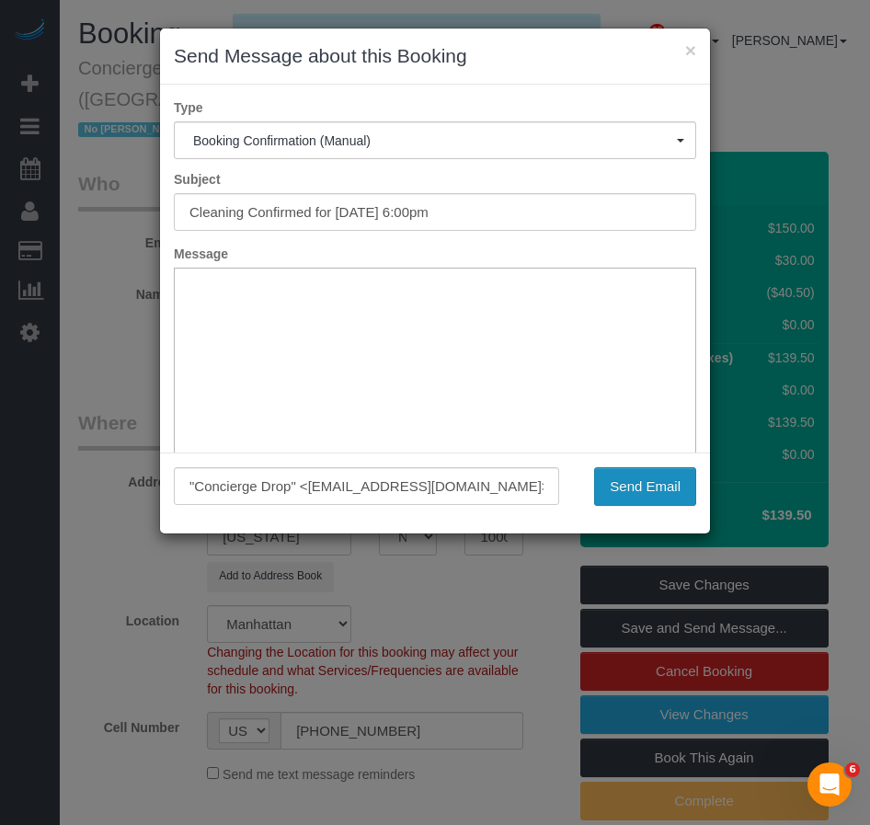
drag, startPoint x: 639, startPoint y: 494, endPoint x: 455, endPoint y: 220, distance: 329.7
click at [639, 493] on button "Send Email" at bounding box center [645, 486] width 102 height 39
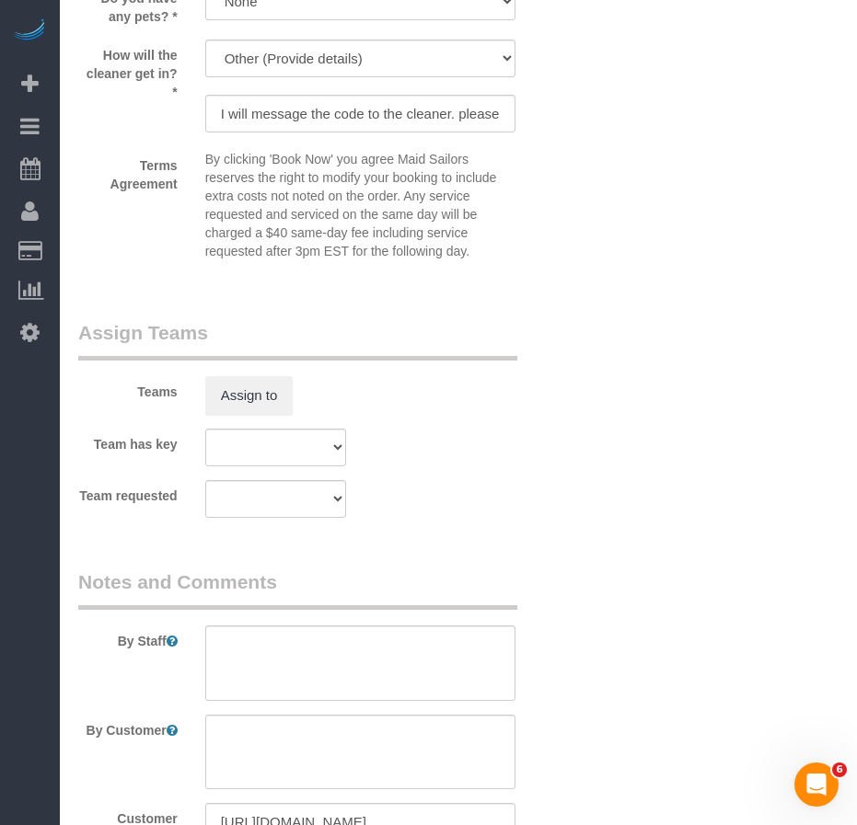
scroll to position [2852, 0]
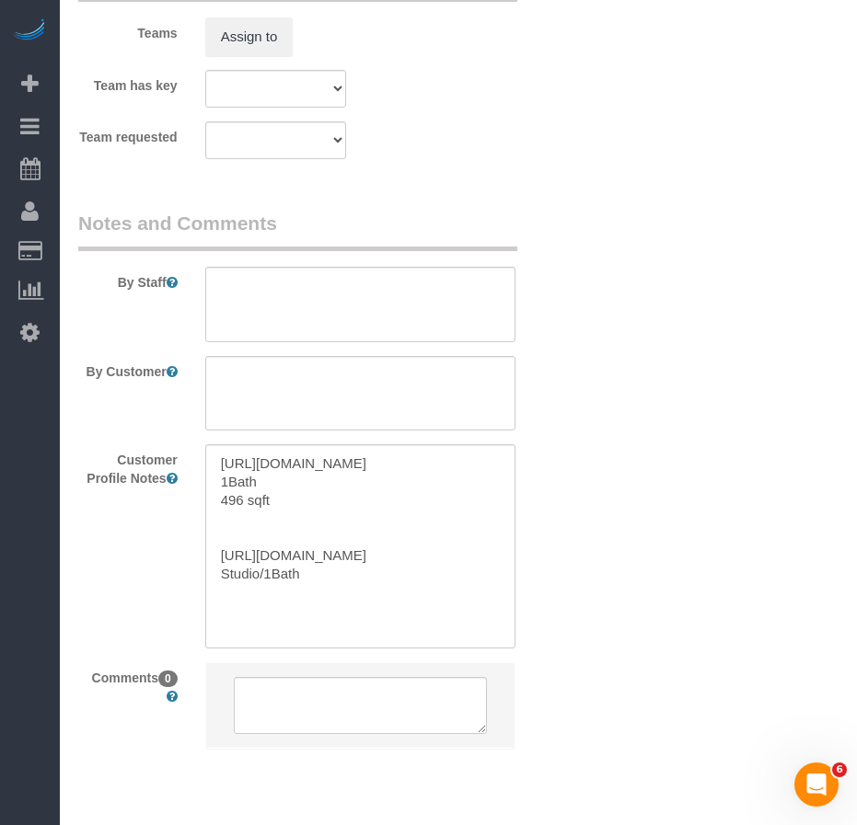
click at [155, 544] on div "Customer Profile Notes https://www.zillow.com/homedetails/315-W-33rd-St-APT-28E…" at bounding box center [317, 545] width 507 height 203
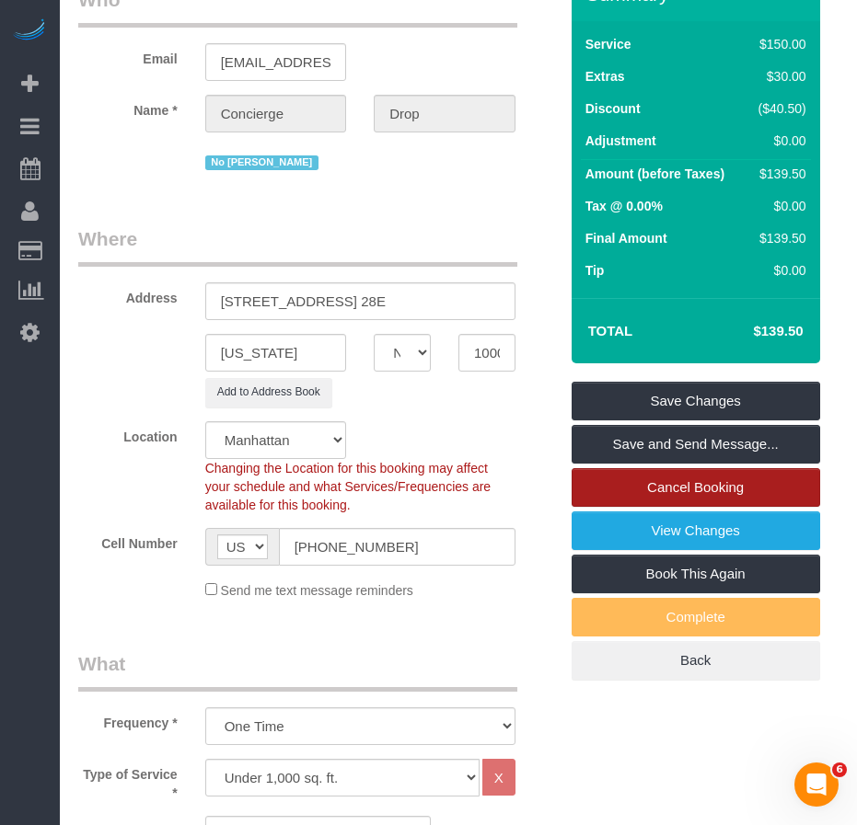
click at [624, 468] on link "Cancel Booking" at bounding box center [695, 487] width 248 height 39
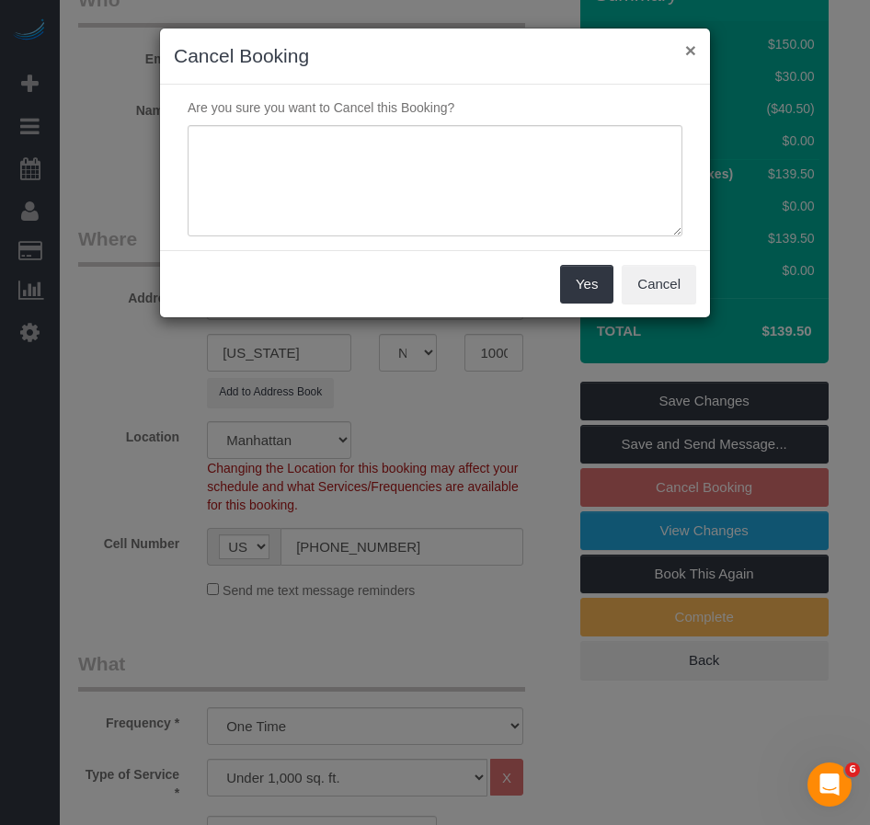
drag, startPoint x: 690, startPoint y: 57, endPoint x: 560, endPoint y: 175, distance: 175.2
click at [688, 57] on button "×" at bounding box center [690, 49] width 11 height 19
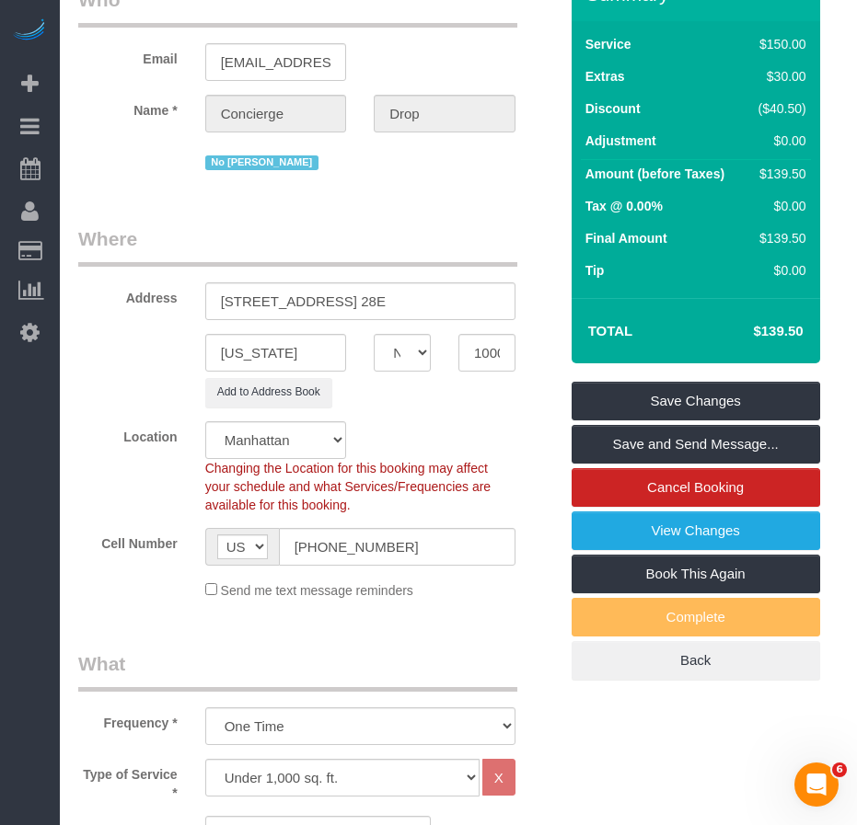
click at [437, 650] on legend "What" at bounding box center [297, 670] width 439 height 41
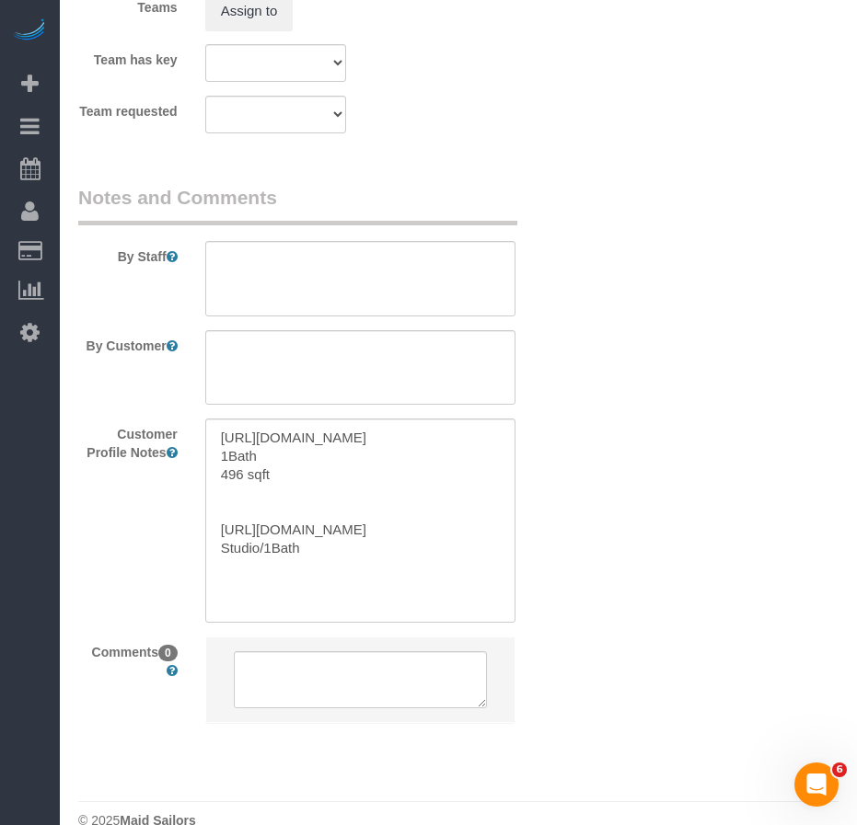
click at [129, 488] on div "Customer Profile Notes https://www.zillow.com/homedetails/315-W-33rd-St-APT-28E…" at bounding box center [317, 520] width 507 height 203
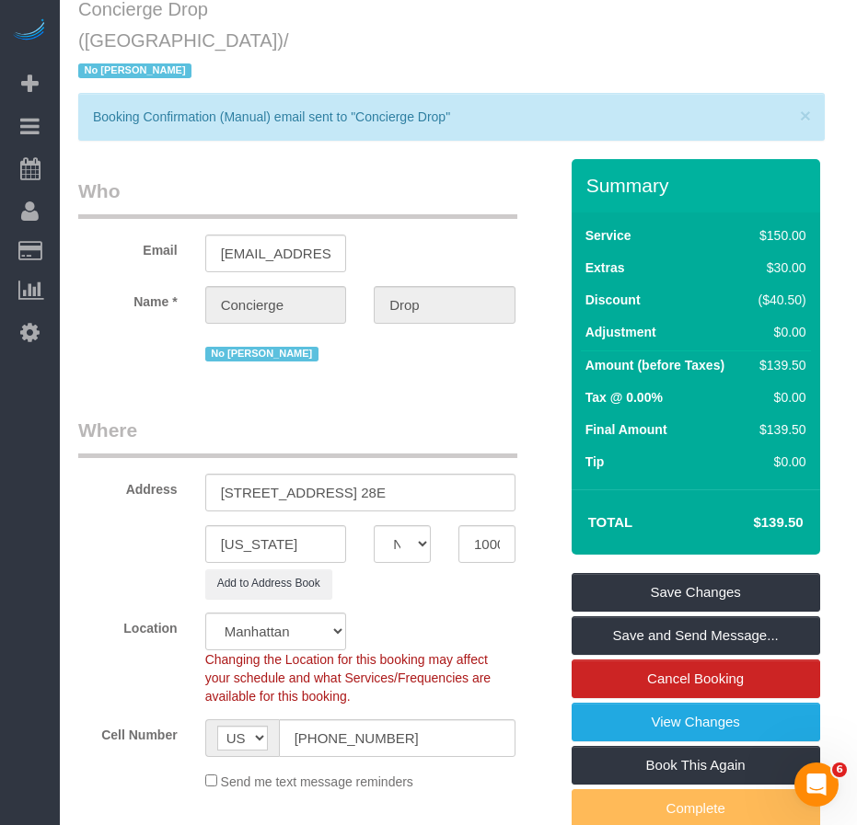
scroll to position [0, 0]
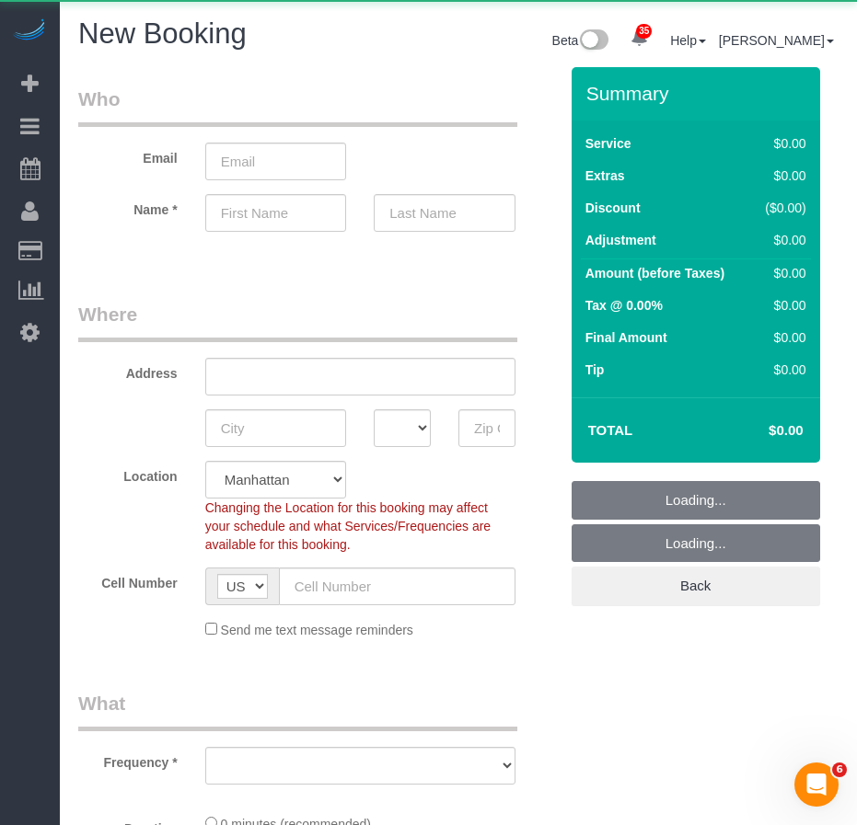
select select "object:1982"
select select "number:89"
select select "number:90"
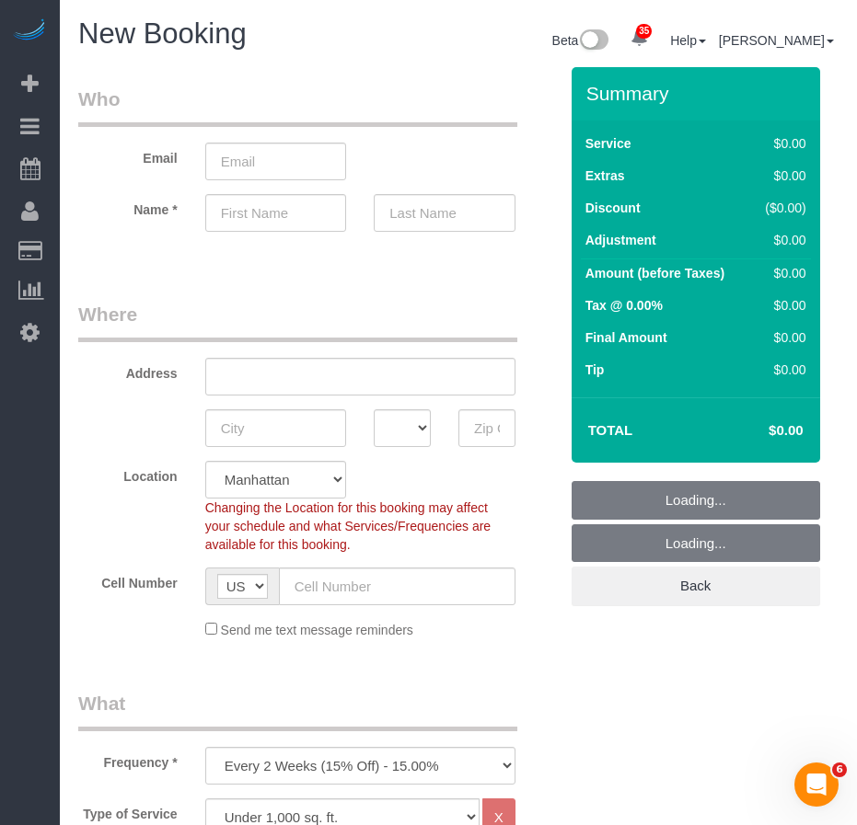
select select "object:2470"
